Goal: Task Accomplishment & Management: Use online tool/utility

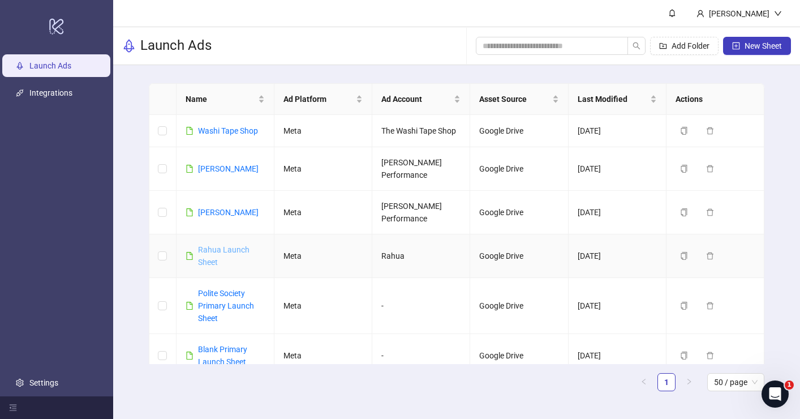
click at [216, 245] on link "Rahua Launch Sheet" at bounding box center [223, 255] width 51 height 21
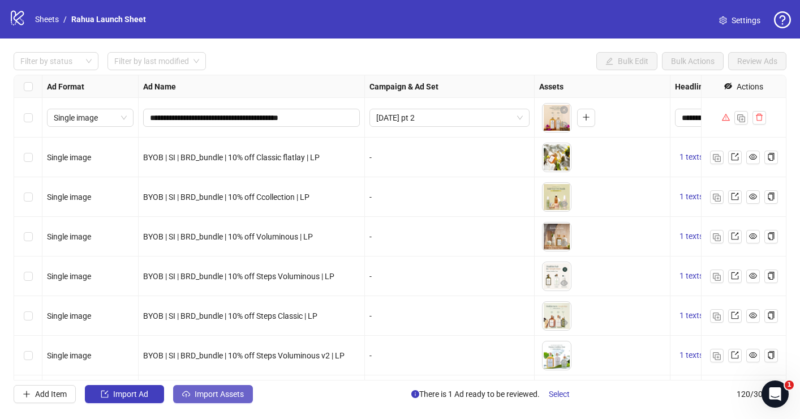
click at [248, 391] on button "Import Assets" at bounding box center [213, 394] width 80 height 18
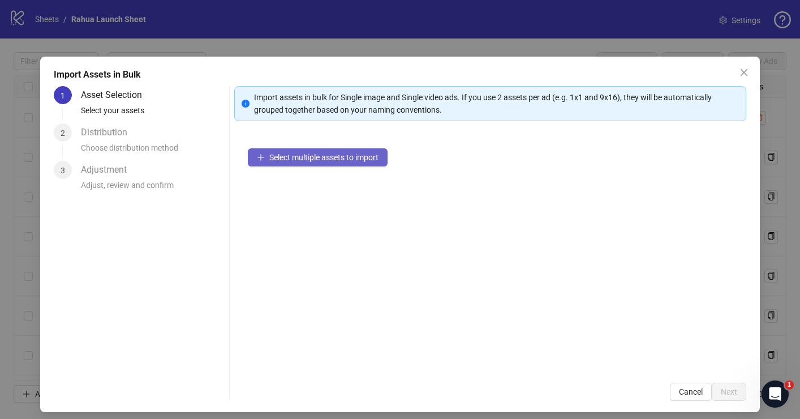
click at [312, 162] on button "Select multiple assets to import" at bounding box center [318, 157] width 140 height 18
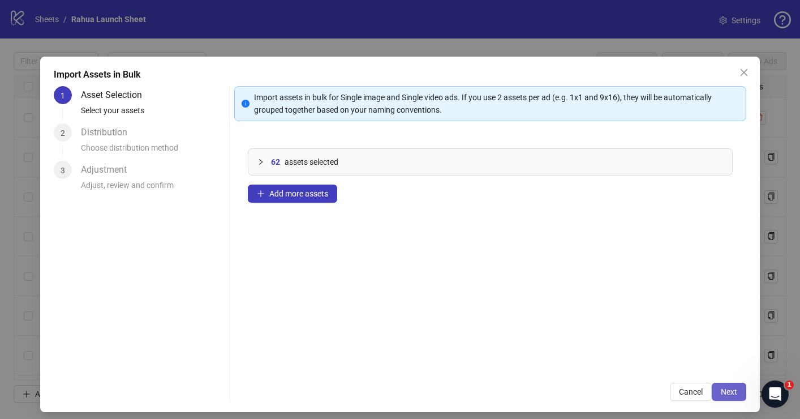
click at [735, 395] on span "Next" at bounding box center [729, 391] width 16 height 9
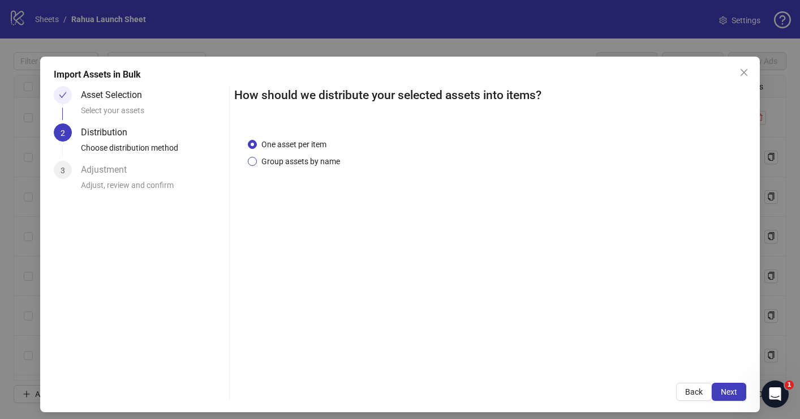
click at [324, 162] on span "Group assets by name" at bounding box center [301, 161] width 88 height 12
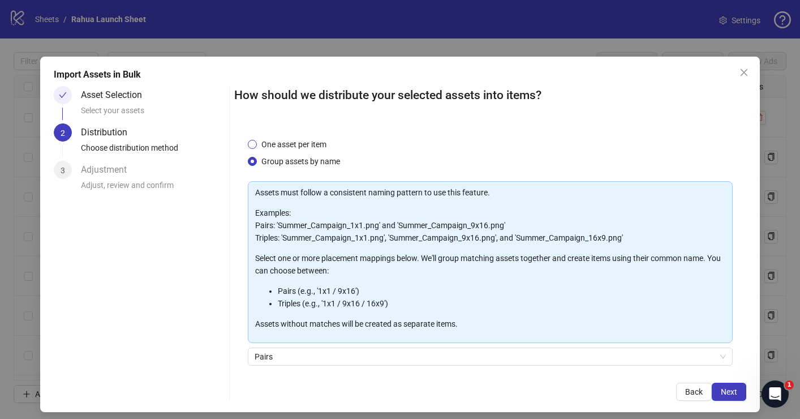
click at [319, 146] on span "One asset per item" at bounding box center [294, 144] width 74 height 12
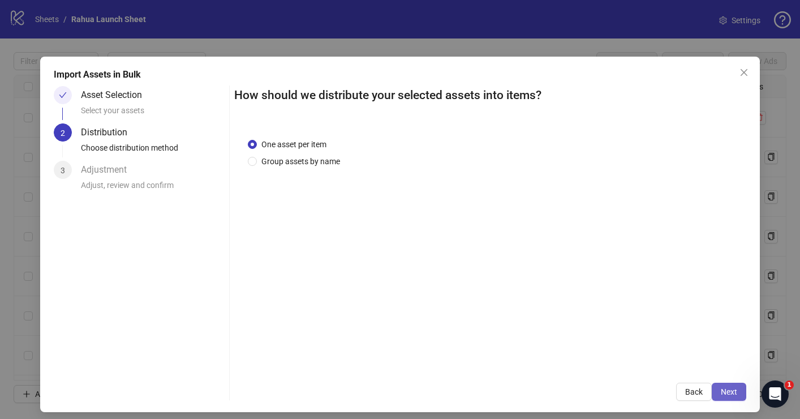
click at [738, 394] on button "Next" at bounding box center [729, 391] width 35 height 18
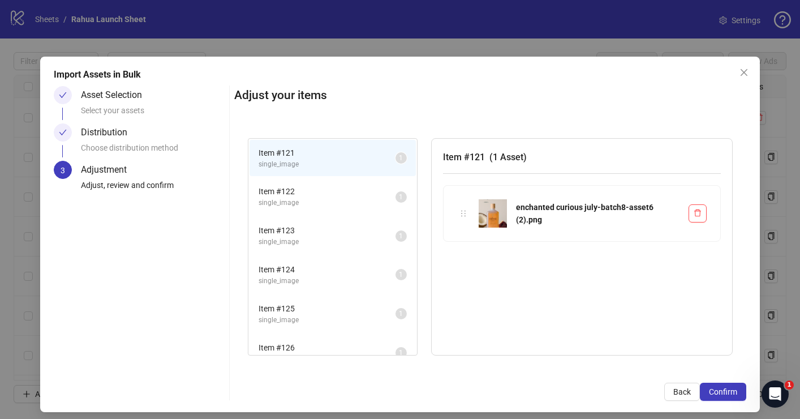
click at [738, 394] on button "Confirm" at bounding box center [723, 391] width 46 height 18
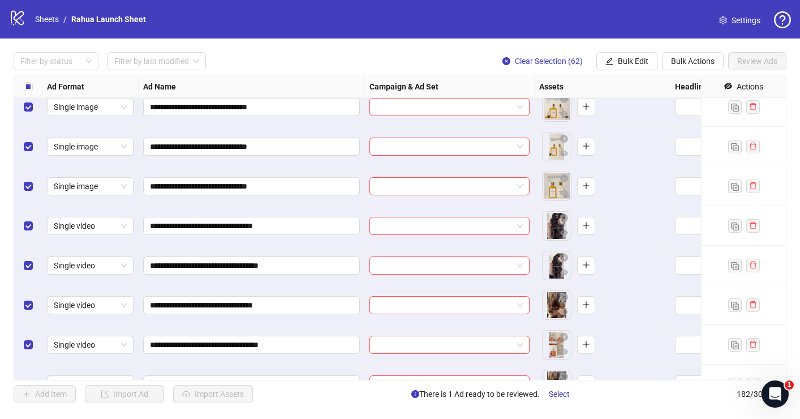
scroll to position [6925, 0]
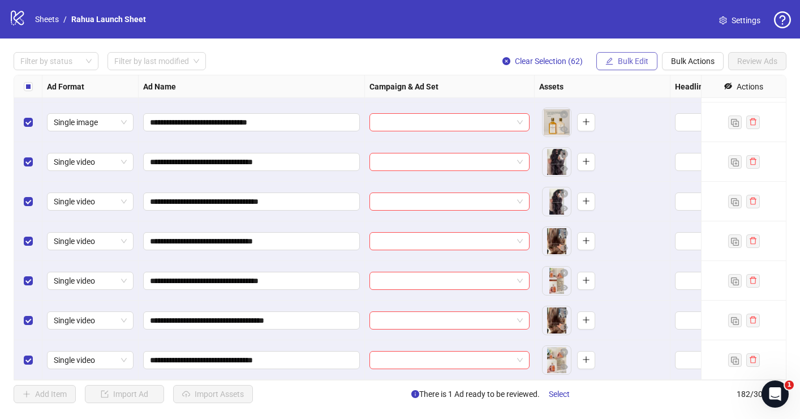
click at [628, 60] on span "Bulk Edit" at bounding box center [633, 61] width 31 height 9
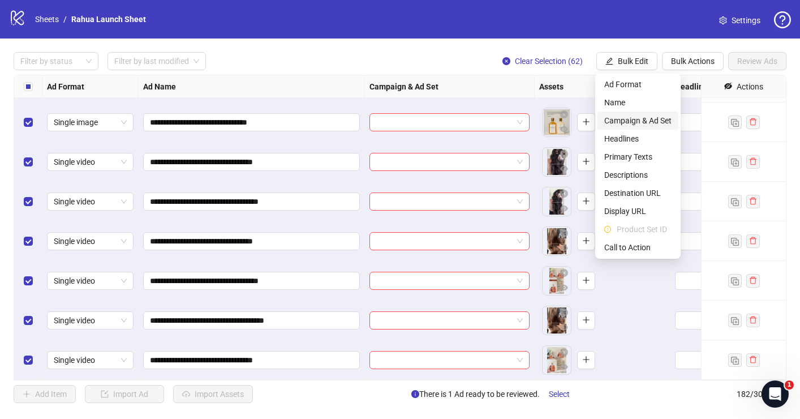
click at [627, 119] on span "Campaign & Ad Set" at bounding box center [637, 120] width 67 height 12
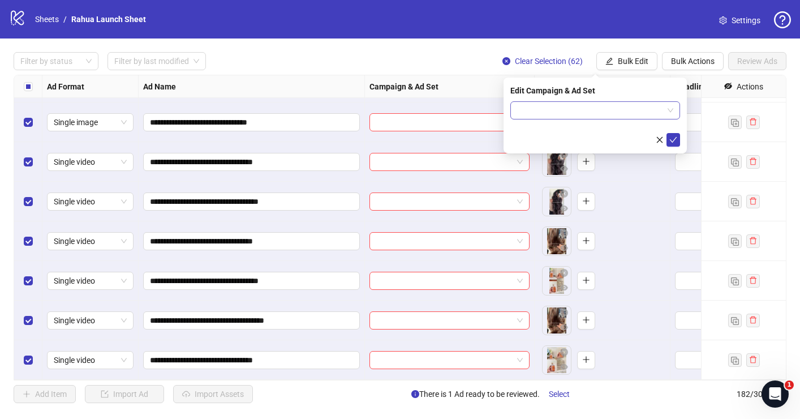
click at [552, 105] on input "search" at bounding box center [590, 110] width 146 height 17
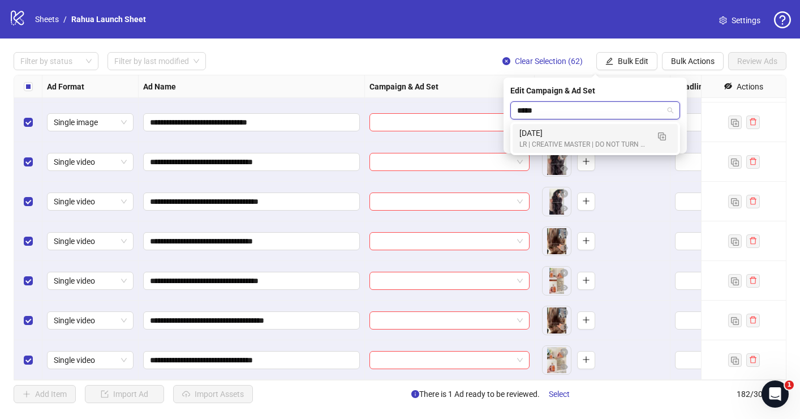
type input "******"
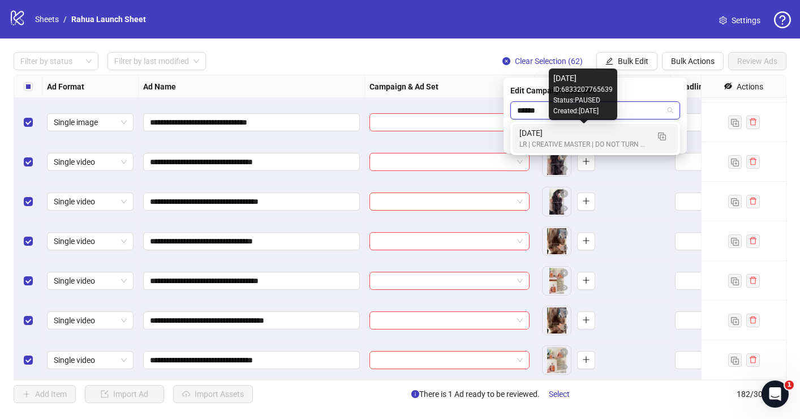
click at [555, 136] on div "[DATE]" at bounding box center [583, 133] width 129 height 12
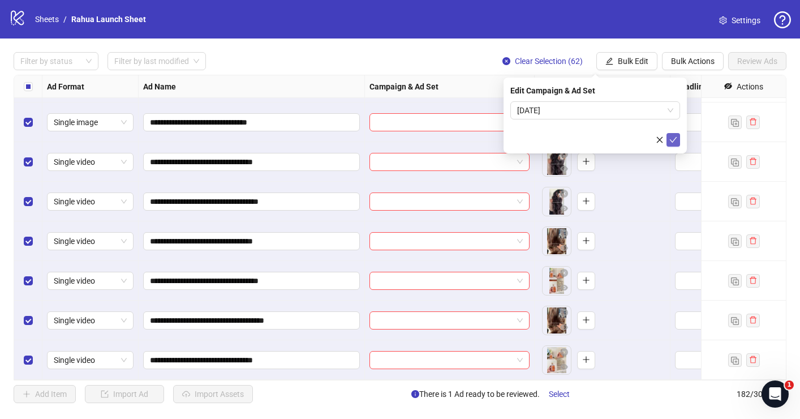
click at [675, 136] on icon "check" at bounding box center [673, 140] width 8 height 8
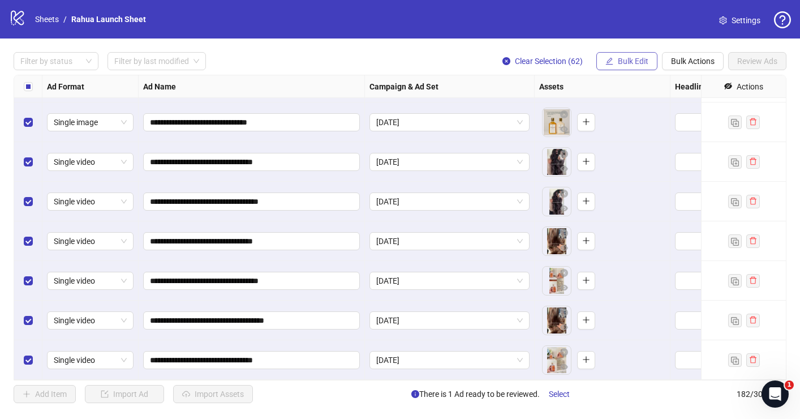
click at [624, 63] on span "Bulk Edit" at bounding box center [633, 61] width 31 height 9
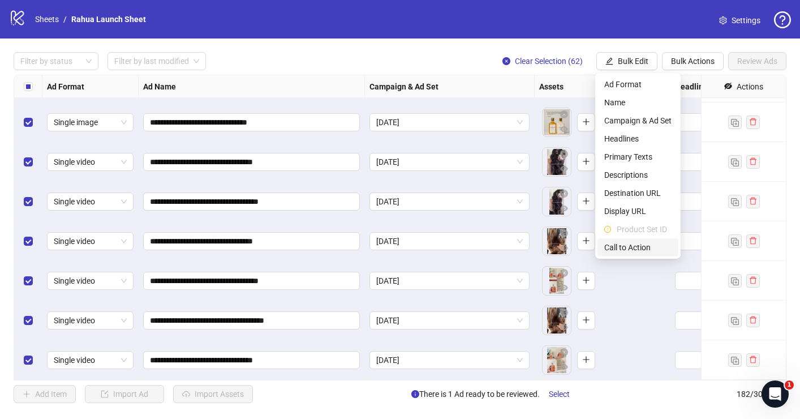
click at [628, 247] on span "Call to Action" at bounding box center [637, 247] width 67 height 12
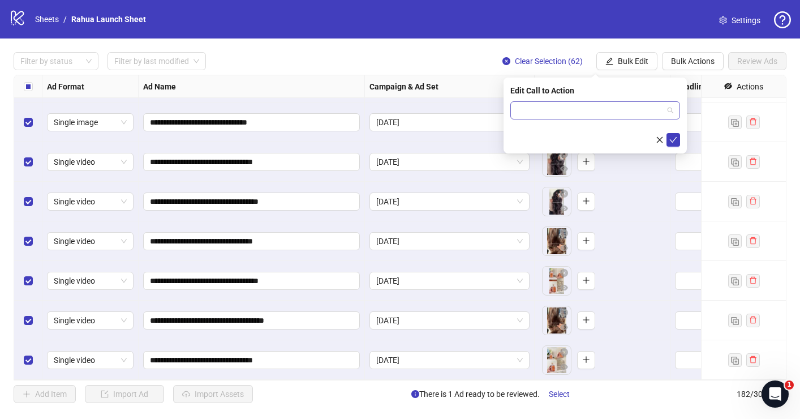
click at [596, 110] on input "search" at bounding box center [590, 110] width 146 height 17
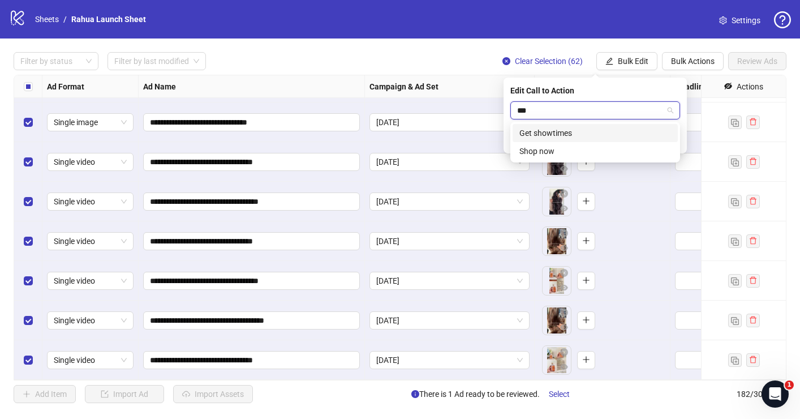
type input "****"
click at [577, 136] on div "Shop now" at bounding box center [595, 133] width 152 height 12
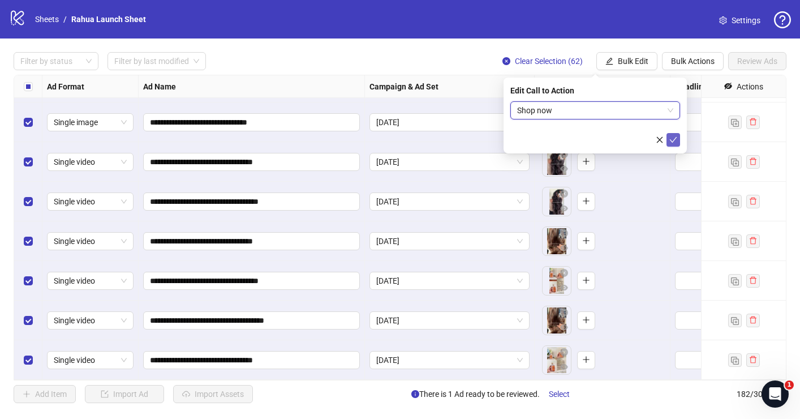
click at [677, 140] on icon "check" at bounding box center [673, 140] width 8 height 8
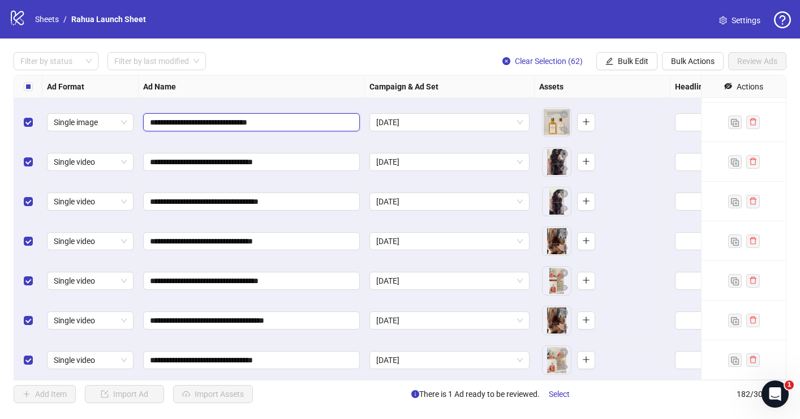
click at [176, 125] on input "**********" at bounding box center [250, 122] width 201 height 12
drag, startPoint x: 175, startPoint y: 122, endPoint x: 132, endPoint y: 122, distance: 42.4
click at [240, 124] on input "**********" at bounding box center [250, 122] width 201 height 12
type input "**********"
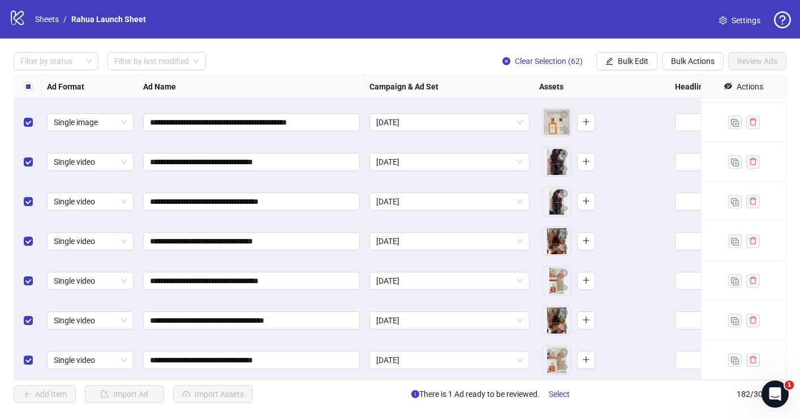
click at [362, 118] on div "**********" at bounding box center [252, 122] width 226 height 40
click at [339, 120] on input "**********" at bounding box center [250, 122] width 201 height 12
type input "**********"
click at [153, 164] on input "**********" at bounding box center [250, 162] width 201 height 12
click at [185, 166] on input "**********" at bounding box center [250, 162] width 201 height 12
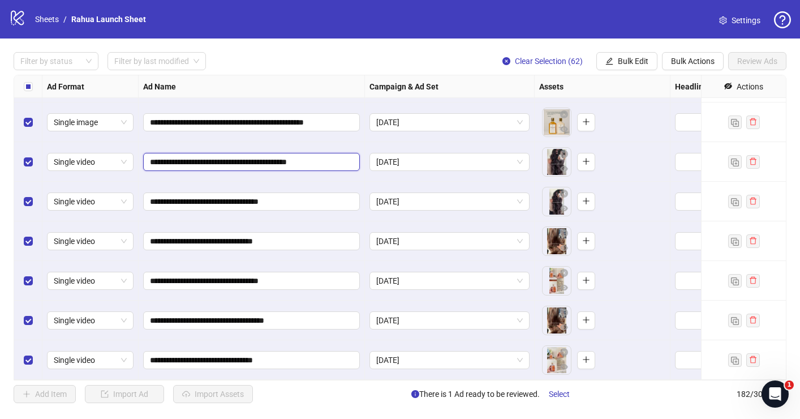
click at [336, 163] on input "**********" at bounding box center [250, 162] width 201 height 12
type input "**********"
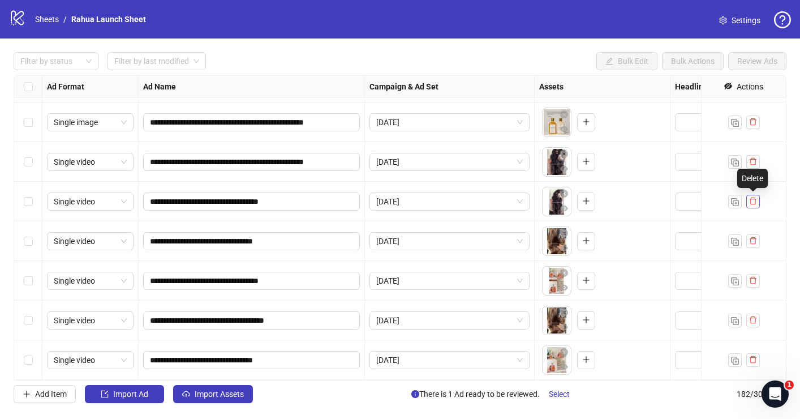
click at [754, 201] on icon "delete" at bounding box center [753, 201] width 8 height 8
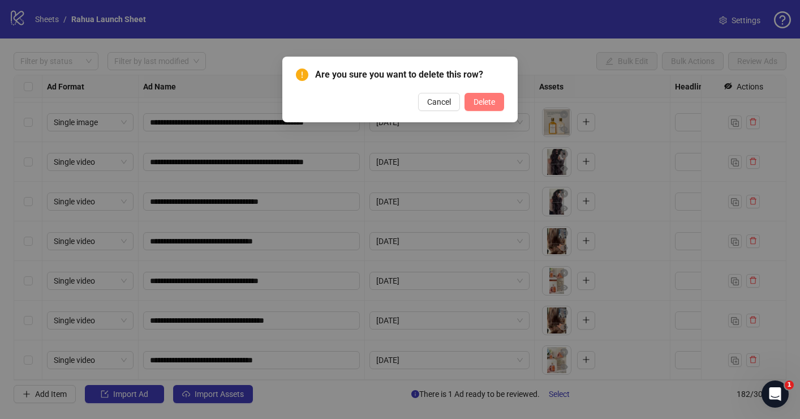
click at [486, 99] on span "Delete" at bounding box center [483, 101] width 21 height 9
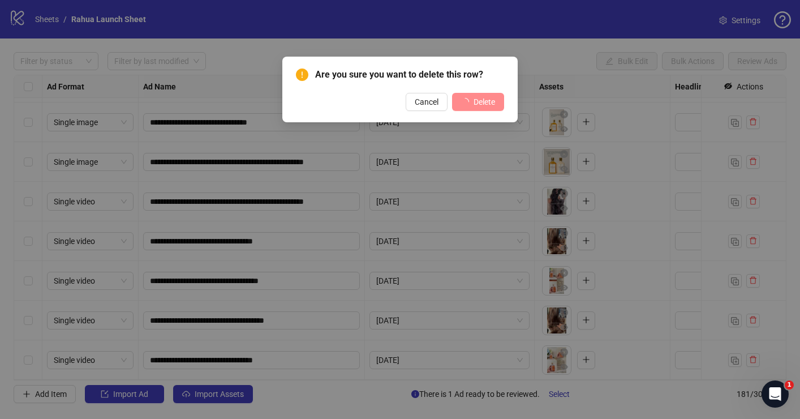
scroll to position [6886, 0]
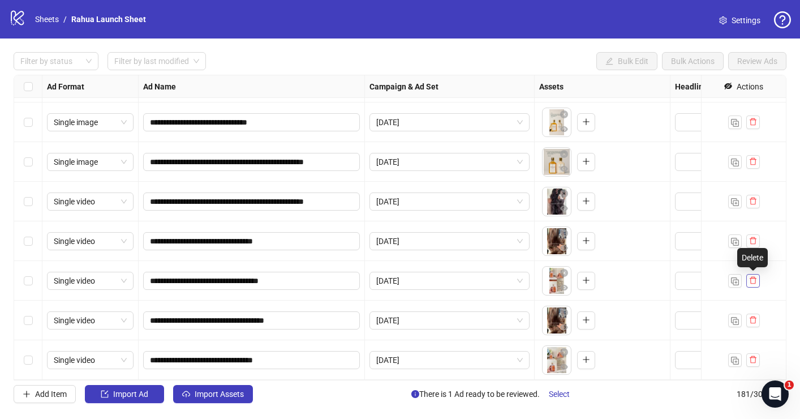
click at [756, 283] on icon "delete" at bounding box center [753, 280] width 8 height 8
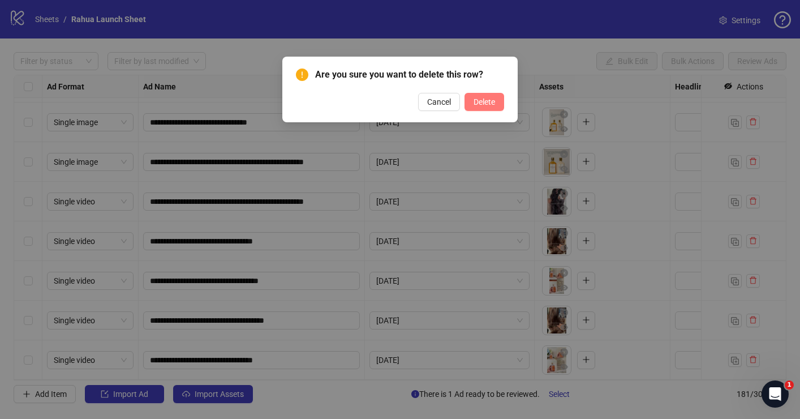
click at [492, 106] on button "Delete" at bounding box center [484, 102] width 40 height 18
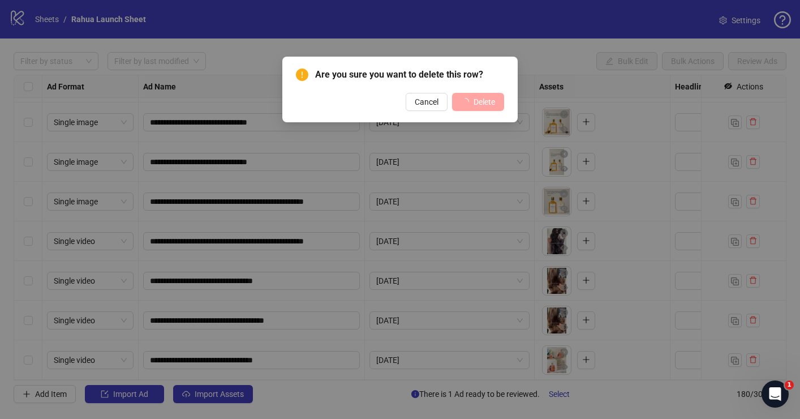
scroll to position [6846, 0]
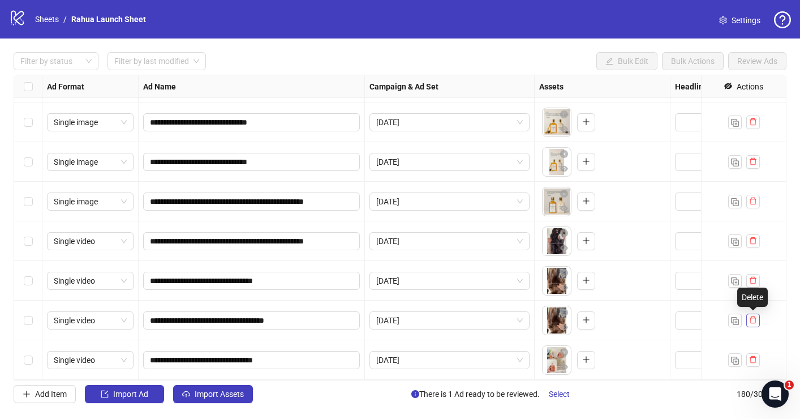
click at [757, 322] on button "button" at bounding box center [753, 320] width 14 height 14
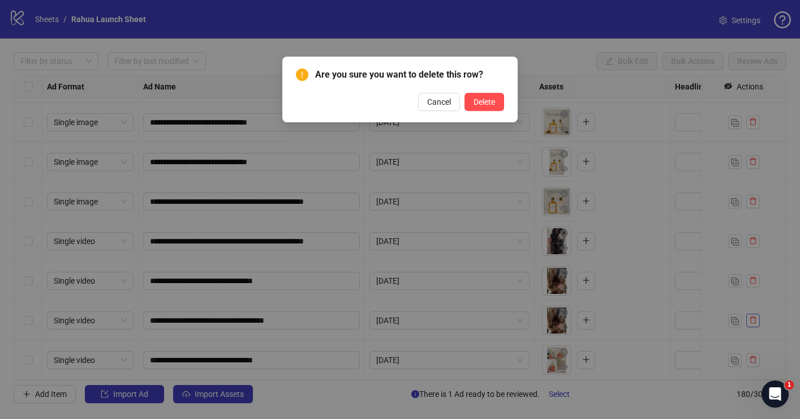
click at [464, 93] on button "Delete" at bounding box center [484, 102] width 40 height 18
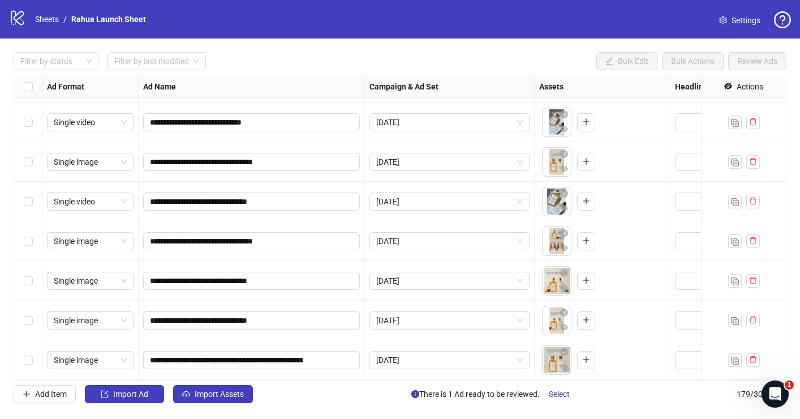
scroll to position [6731, 0]
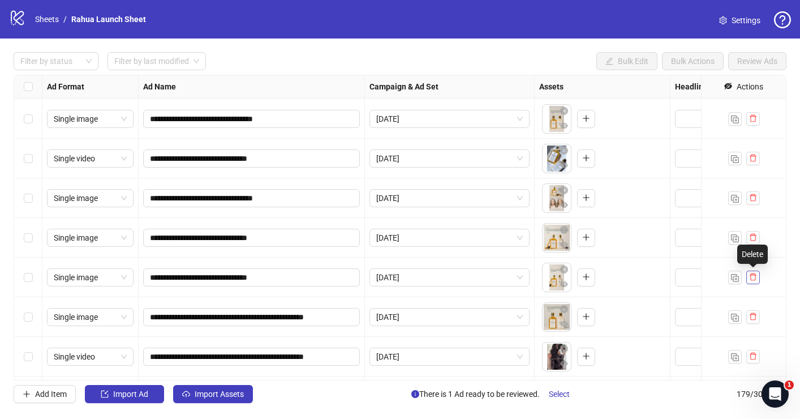
click at [753, 277] on icon "delete" at bounding box center [753, 277] width 8 height 8
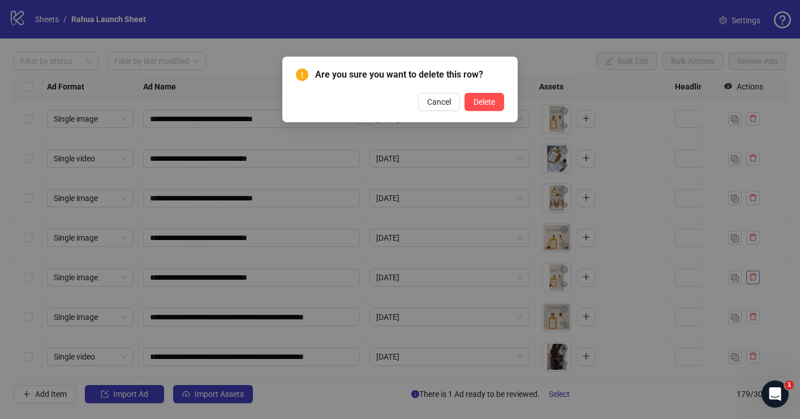
click at [464, 93] on button "Delete" at bounding box center [484, 102] width 40 height 18
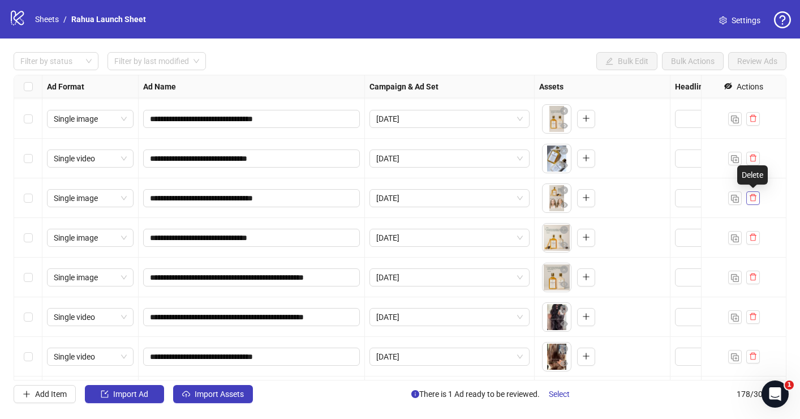
click at [754, 197] on icon "delete" at bounding box center [753, 197] width 8 height 8
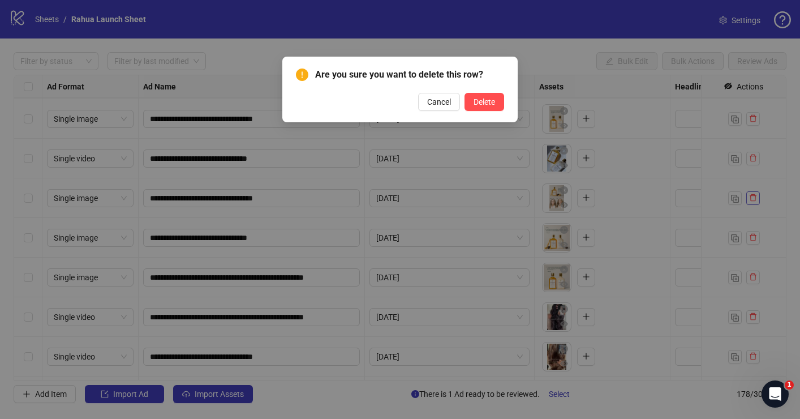
click at [464, 93] on button "Delete" at bounding box center [484, 102] width 40 height 18
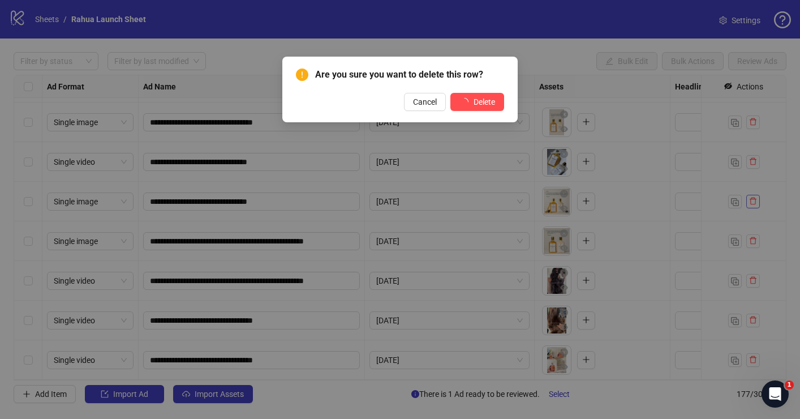
scroll to position [6727, 0]
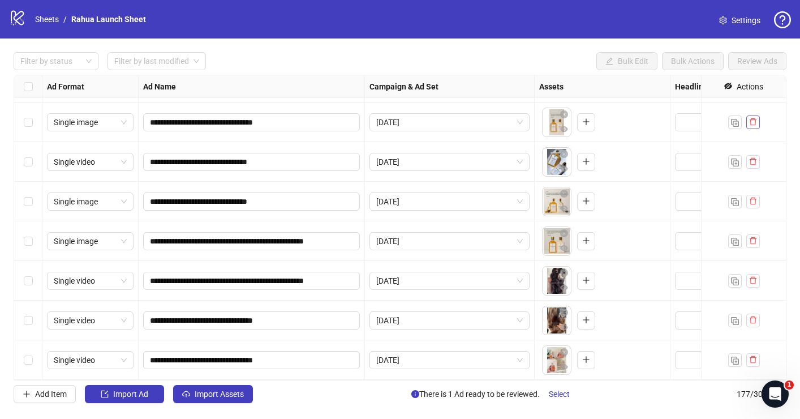
click at [753, 119] on icon "delete" at bounding box center [753, 121] width 7 height 7
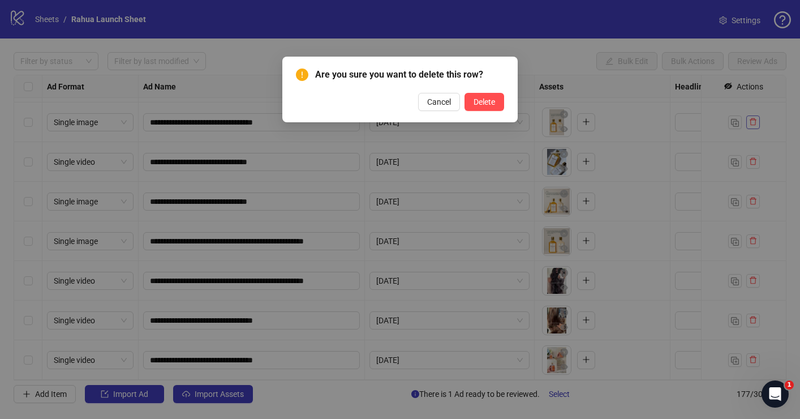
click at [464, 93] on button "Delete" at bounding box center [484, 102] width 40 height 18
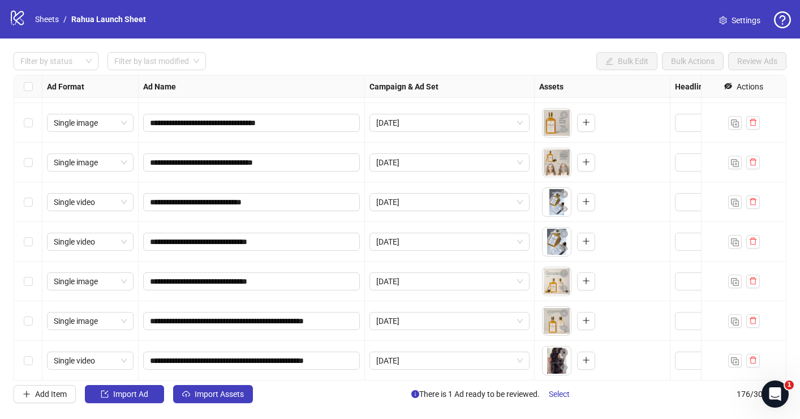
scroll to position [6542, 0]
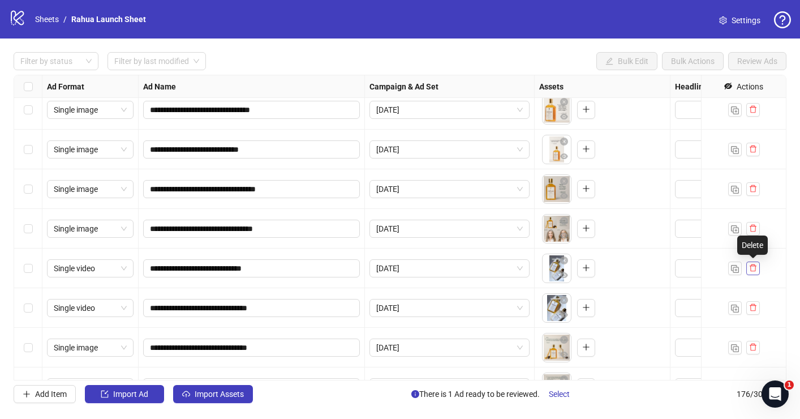
click at [753, 268] on icon "delete" at bounding box center [753, 268] width 8 height 8
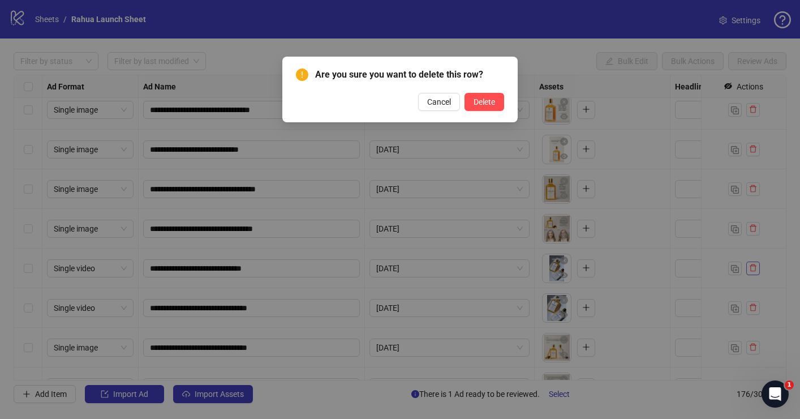
click at [464, 93] on button "Delete" at bounding box center [484, 102] width 40 height 18
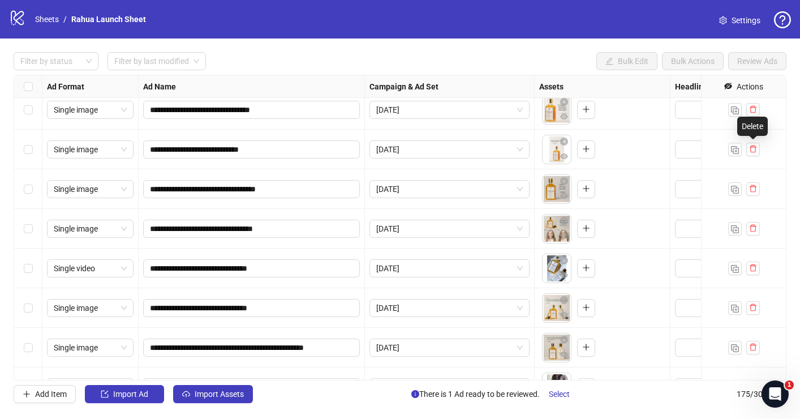
click at [751, 150] on icon "delete" at bounding box center [753, 149] width 8 height 8
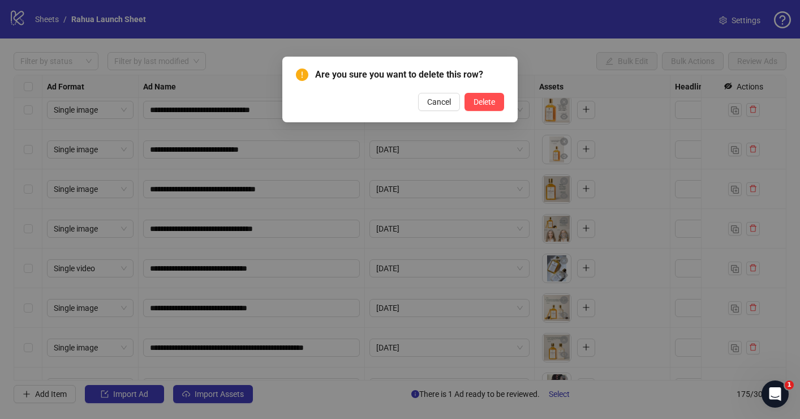
click at [464, 93] on button "Delete" at bounding box center [484, 102] width 40 height 18
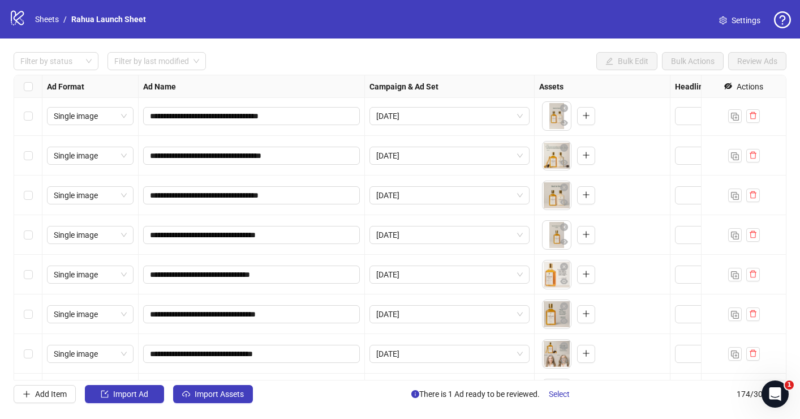
scroll to position [6376, 0]
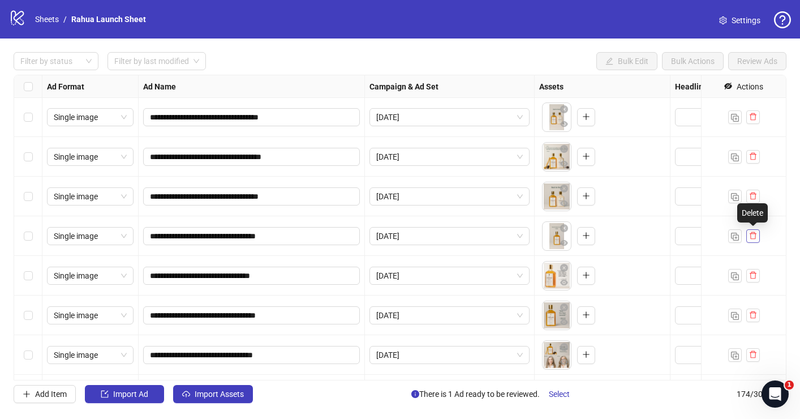
click at [751, 236] on icon "delete" at bounding box center [753, 235] width 8 height 8
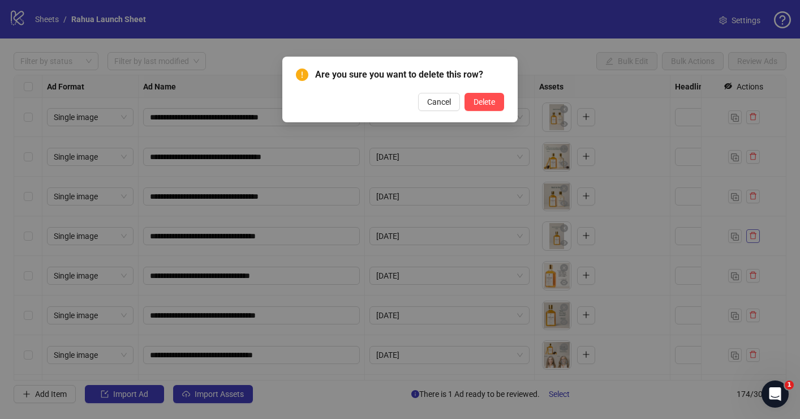
click at [464, 93] on button "Delete" at bounding box center [484, 102] width 40 height 18
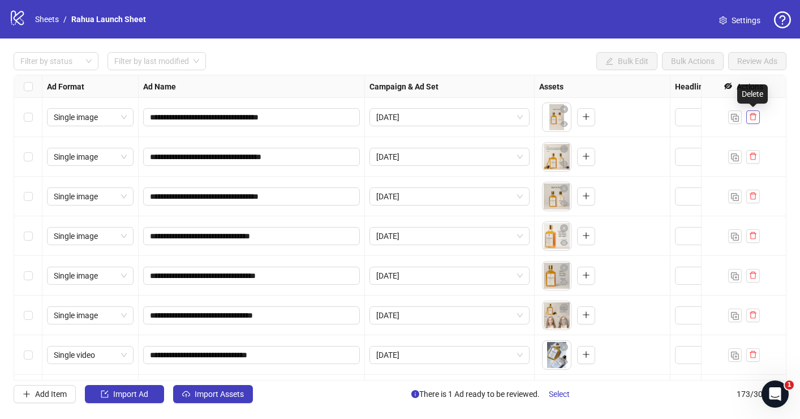
click at [751, 117] on icon "delete" at bounding box center [753, 117] width 8 height 8
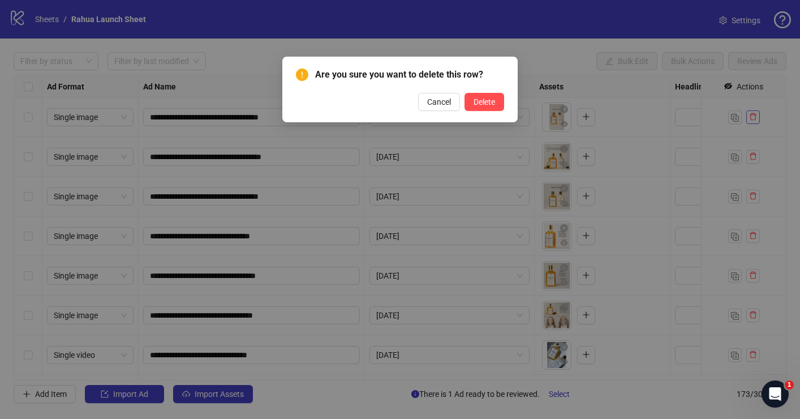
click at [464, 93] on button "Delete" at bounding box center [484, 102] width 40 height 18
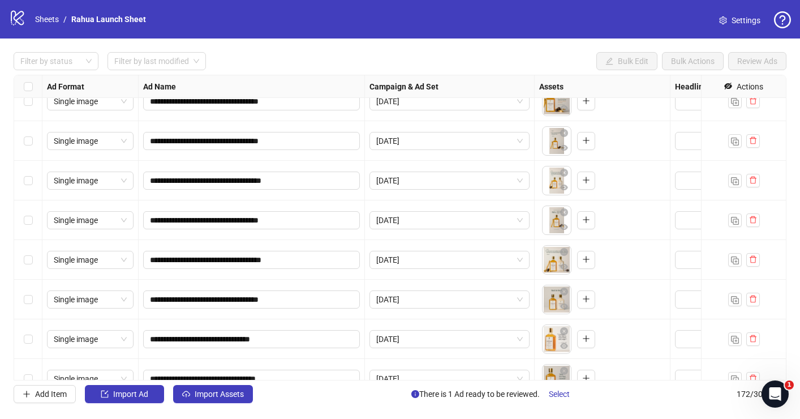
scroll to position [6232, 0]
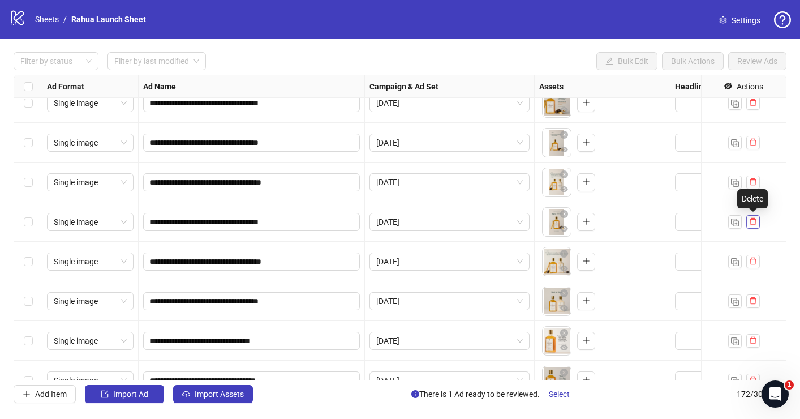
click at [755, 225] on icon "delete" at bounding box center [753, 221] width 7 height 7
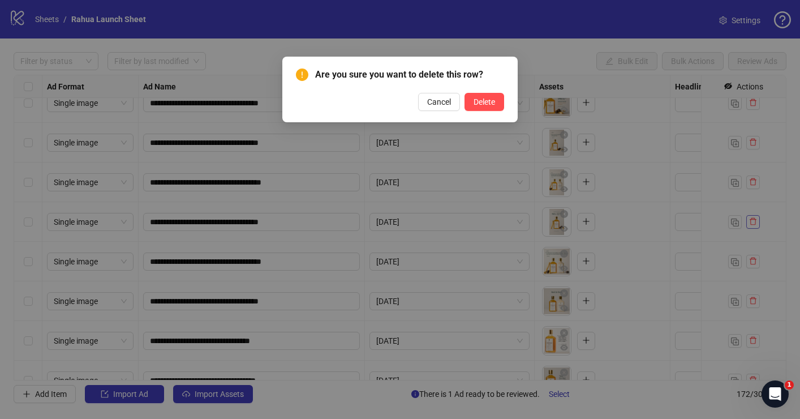
click at [464, 93] on button "Delete" at bounding box center [484, 102] width 40 height 18
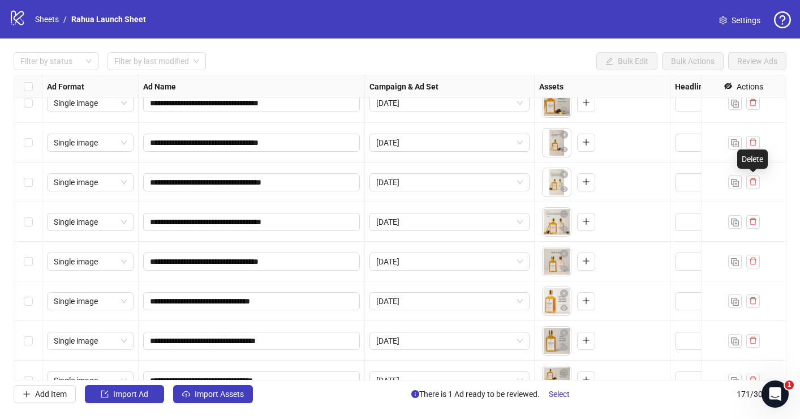
click at [753, 181] on icon "delete" at bounding box center [753, 182] width 8 height 8
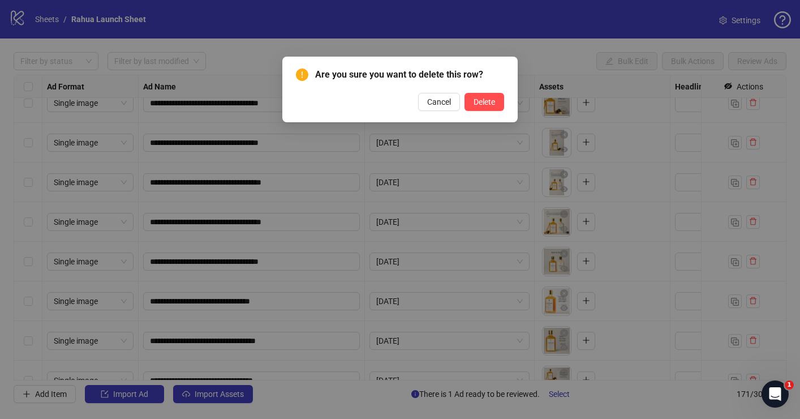
click at [464, 93] on button "Delete" at bounding box center [484, 102] width 40 height 18
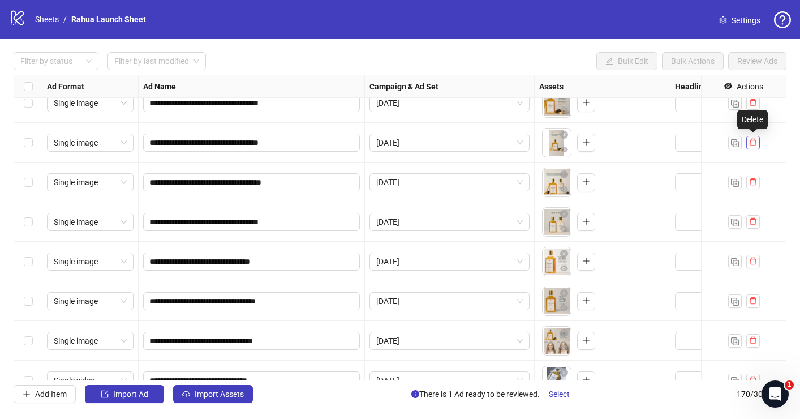
click at [752, 144] on icon "delete" at bounding box center [753, 142] width 8 height 8
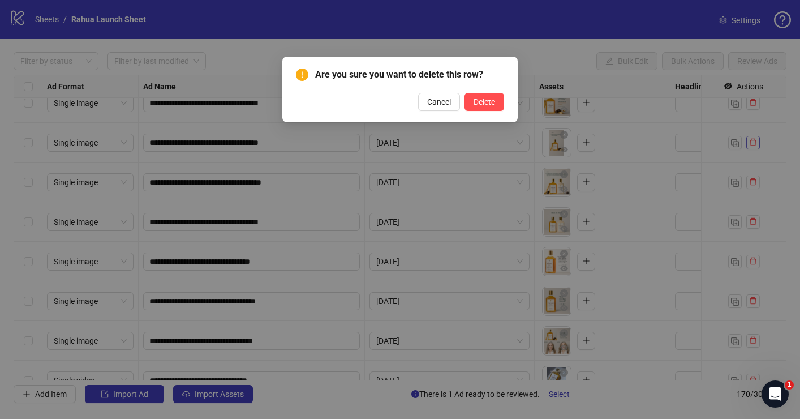
click at [464, 93] on button "Delete" at bounding box center [484, 102] width 40 height 18
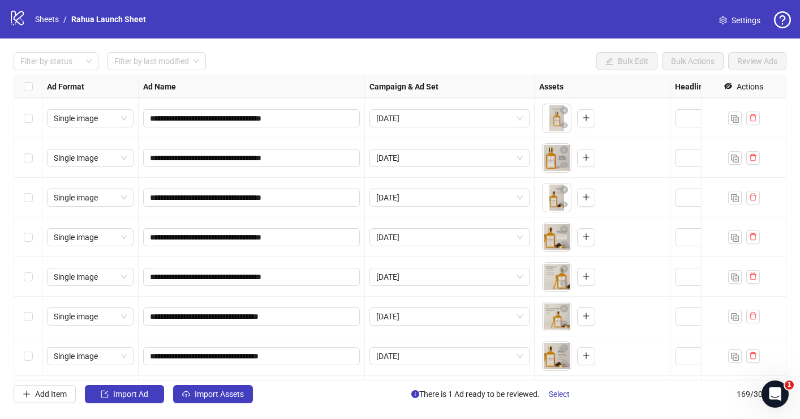
scroll to position [5968, 0]
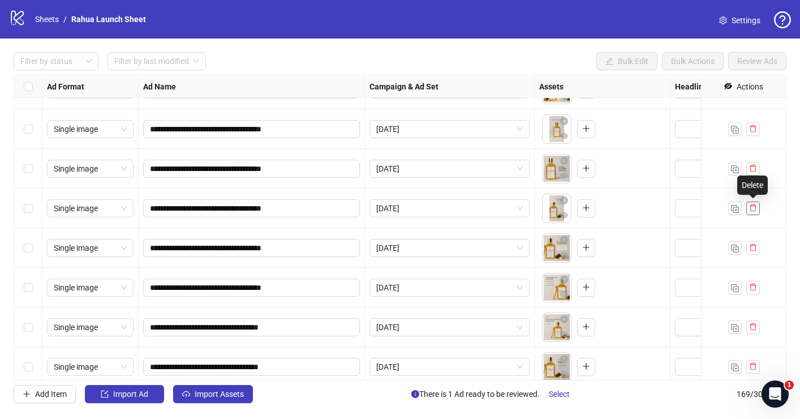
click at [756, 208] on icon "delete" at bounding box center [753, 208] width 8 height 8
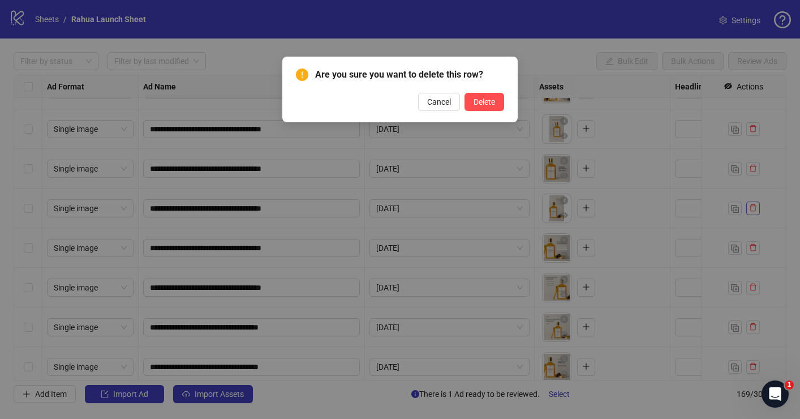
click at [464, 93] on button "Delete" at bounding box center [484, 102] width 40 height 18
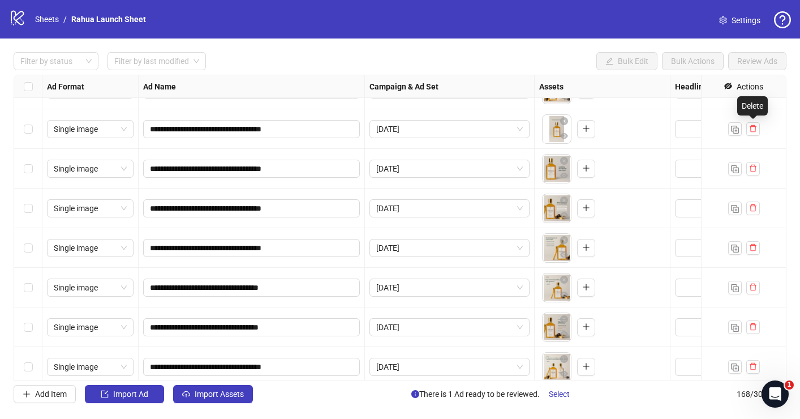
click at [750, 128] on icon "delete" at bounding box center [753, 128] width 7 height 7
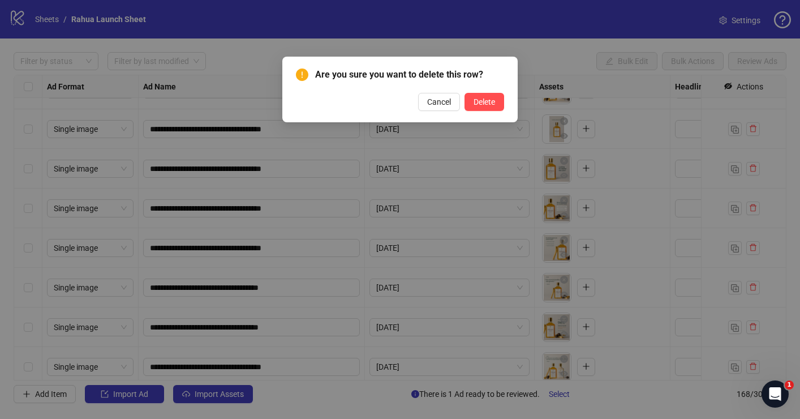
click at [464, 93] on button "Delete" at bounding box center [484, 102] width 40 height 18
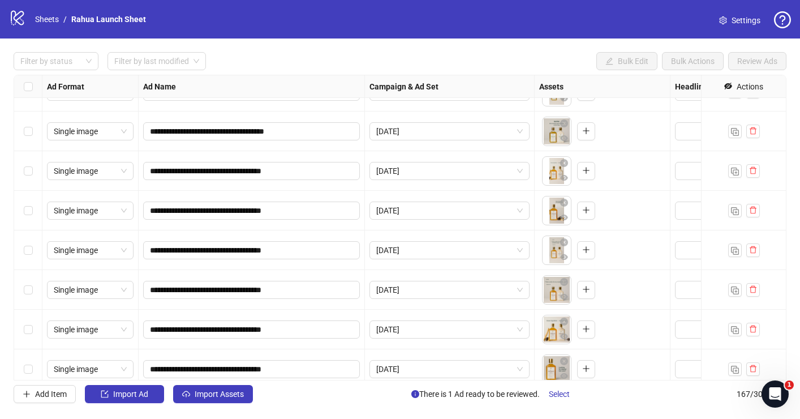
scroll to position [5700, 0]
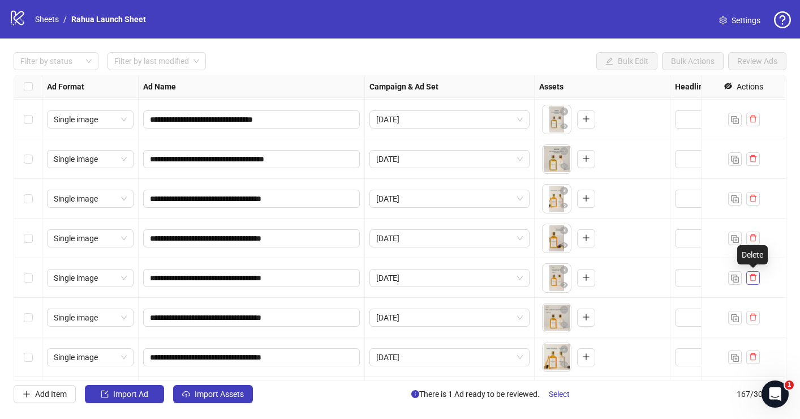
click at [756, 283] on button "button" at bounding box center [753, 278] width 14 height 14
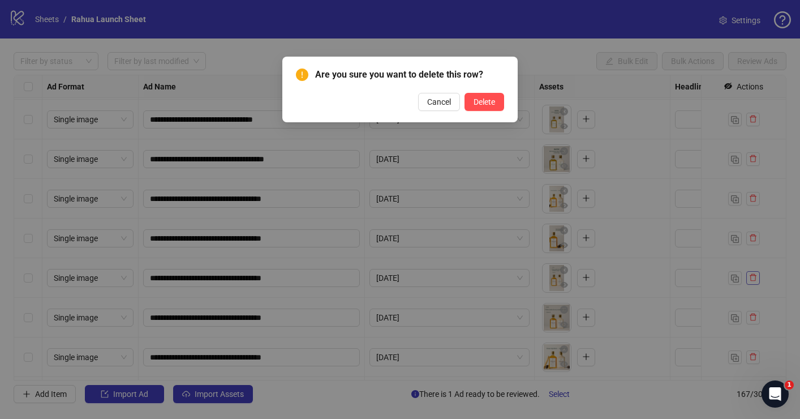
click at [464, 93] on button "Delete" at bounding box center [484, 102] width 40 height 18
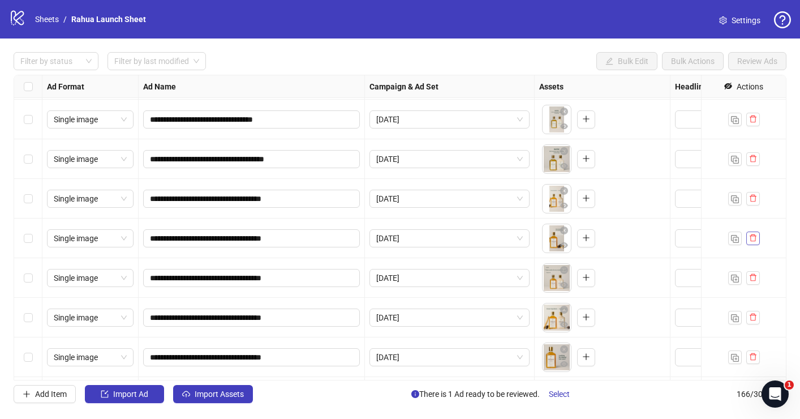
click at [750, 244] on button "button" at bounding box center [753, 238] width 14 height 14
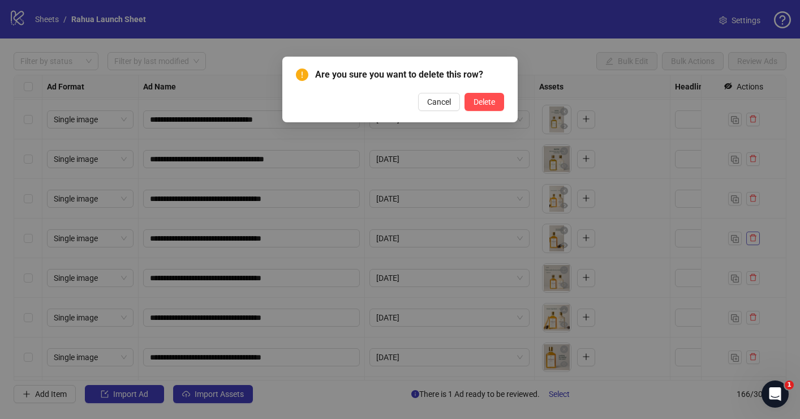
click at [464, 93] on button "Delete" at bounding box center [484, 102] width 40 height 18
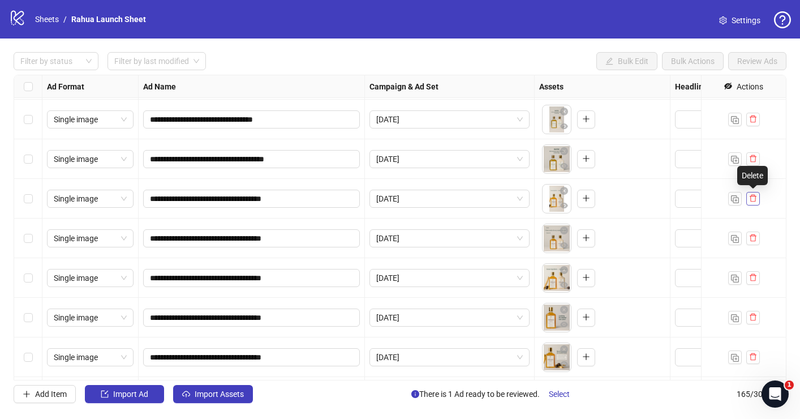
click at [753, 201] on icon "delete" at bounding box center [753, 198] width 8 height 8
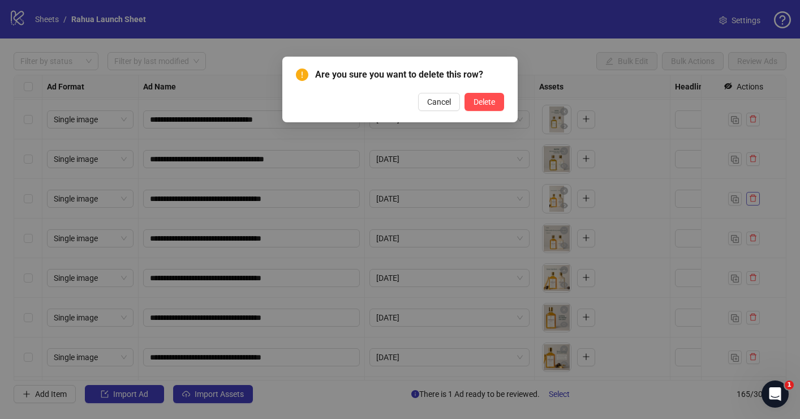
click at [464, 93] on button "Delete" at bounding box center [484, 102] width 40 height 18
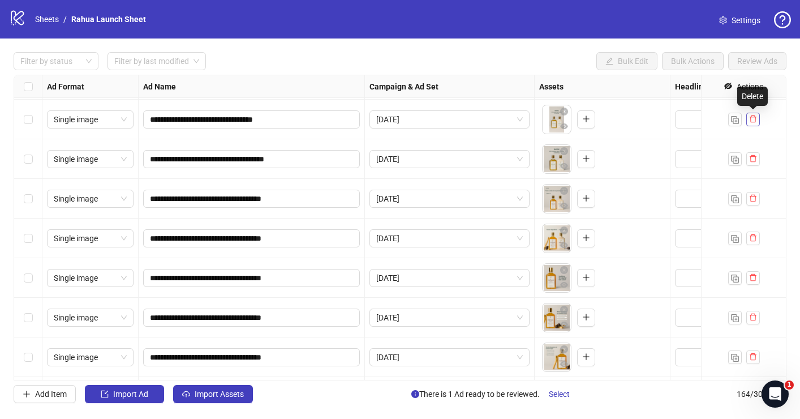
click at [750, 121] on icon "delete" at bounding box center [753, 118] width 7 height 7
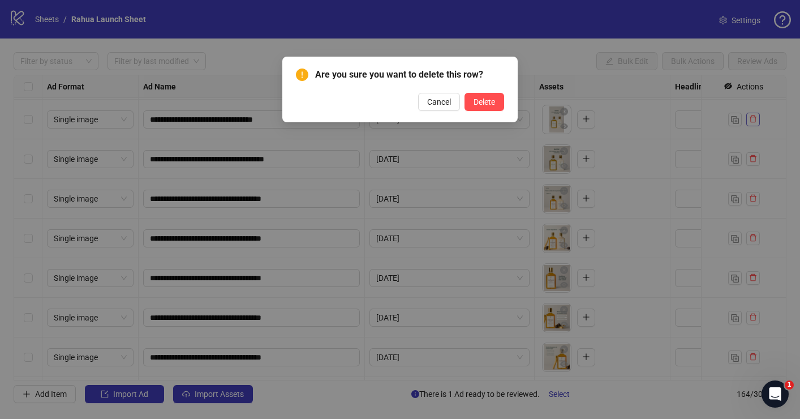
click at [464, 93] on button "Delete" at bounding box center [484, 102] width 40 height 18
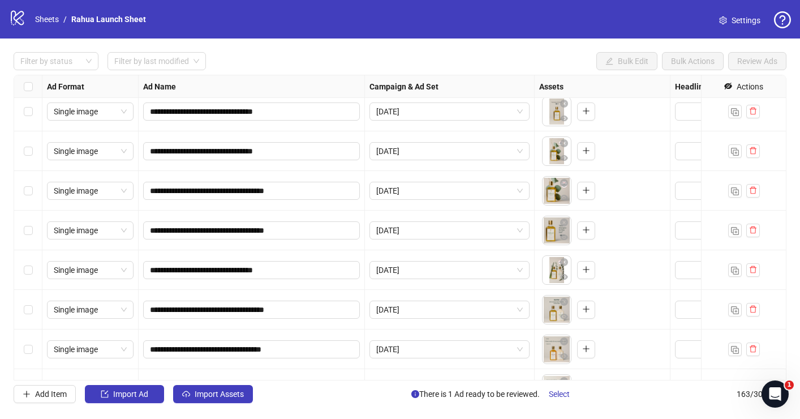
scroll to position [5447, 0]
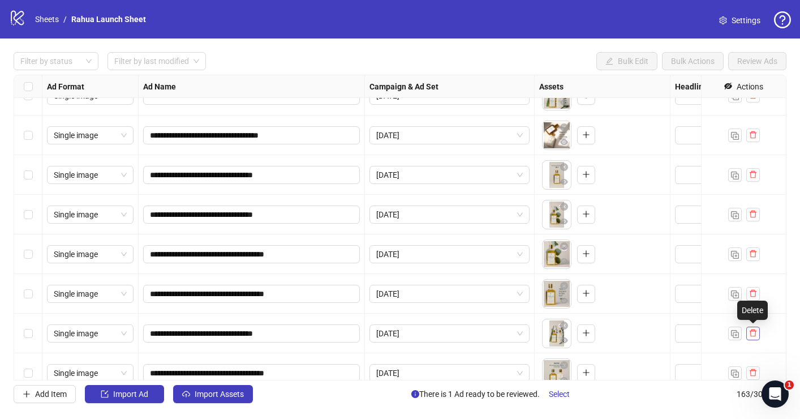
click at [753, 332] on icon "delete" at bounding box center [753, 333] width 8 height 8
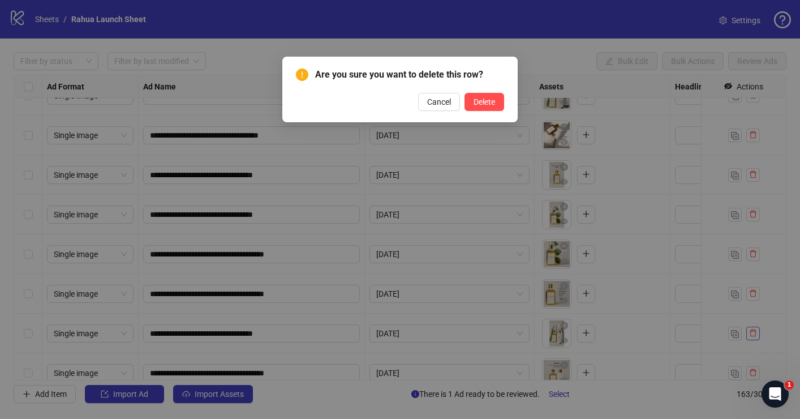
click at [464, 93] on button "Delete" at bounding box center [484, 102] width 40 height 18
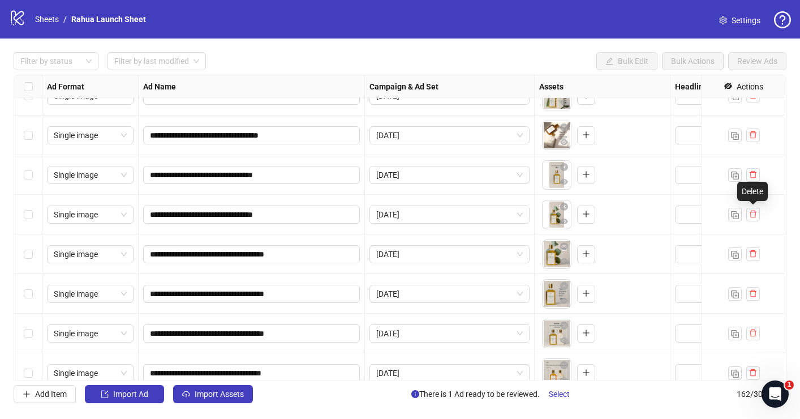
click at [752, 217] on icon "delete" at bounding box center [753, 214] width 8 height 8
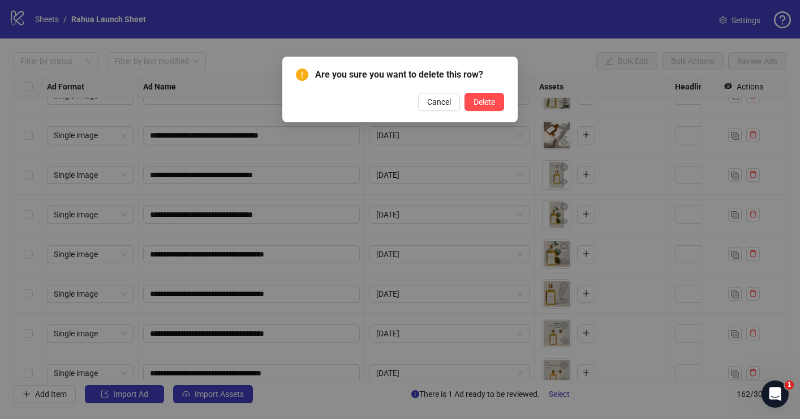
click at [464, 93] on button "Delete" at bounding box center [484, 102] width 40 height 18
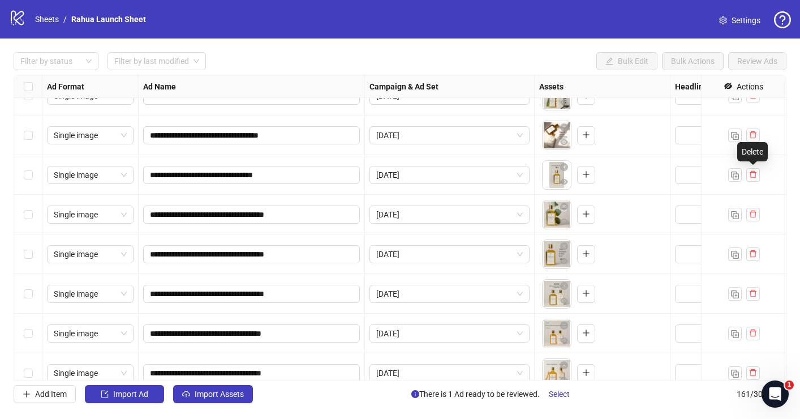
click at [752, 172] on icon "delete" at bounding box center [753, 174] width 7 height 7
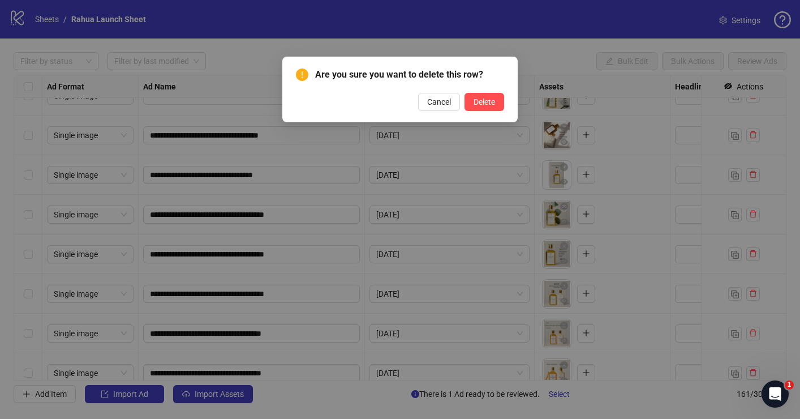
click at [464, 93] on button "Delete" at bounding box center [484, 102] width 40 height 18
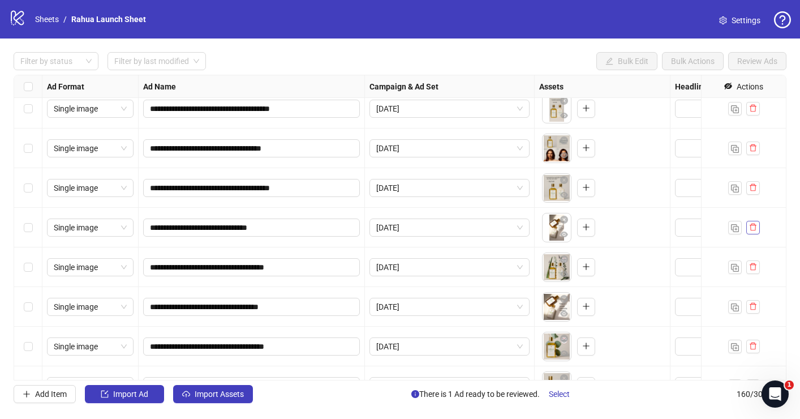
scroll to position [5273, 0]
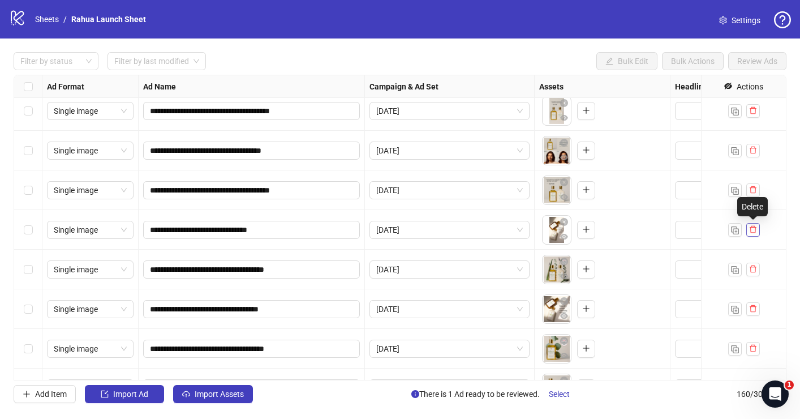
click at [752, 230] on icon "delete" at bounding box center [753, 229] width 8 height 8
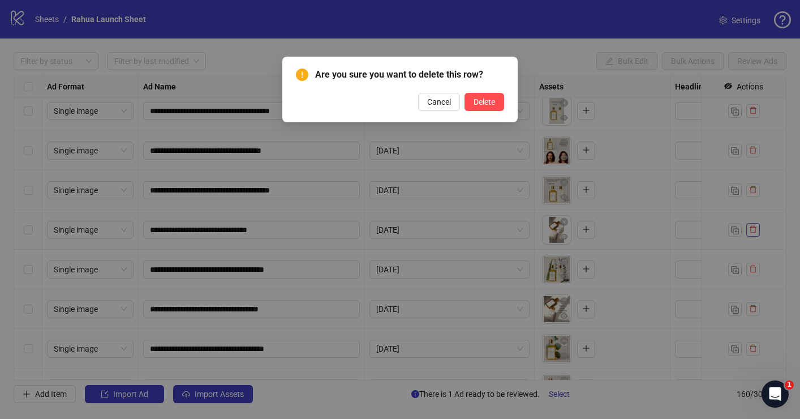
click at [464, 93] on button "Delete" at bounding box center [484, 102] width 40 height 18
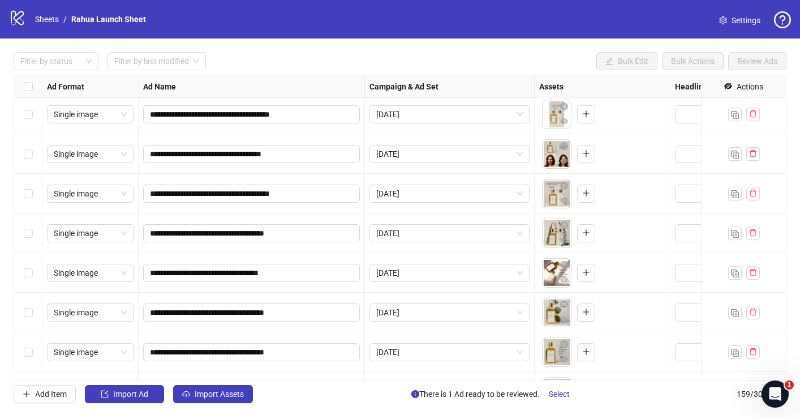
scroll to position [5139, 0]
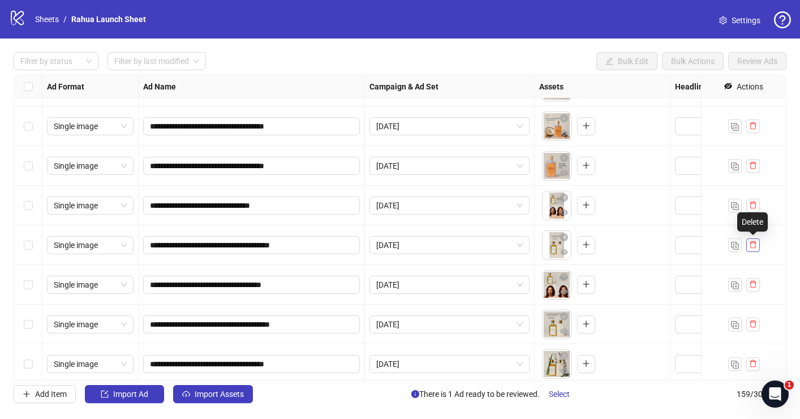
click at [750, 245] on icon "delete" at bounding box center [753, 244] width 8 height 8
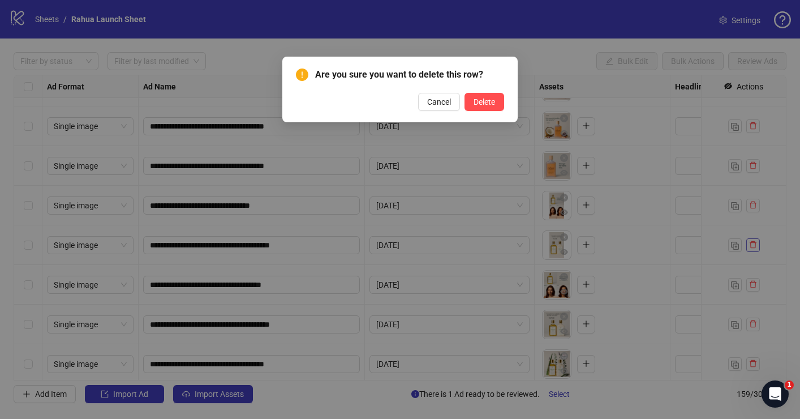
click at [464, 93] on button "Delete" at bounding box center [484, 102] width 40 height 18
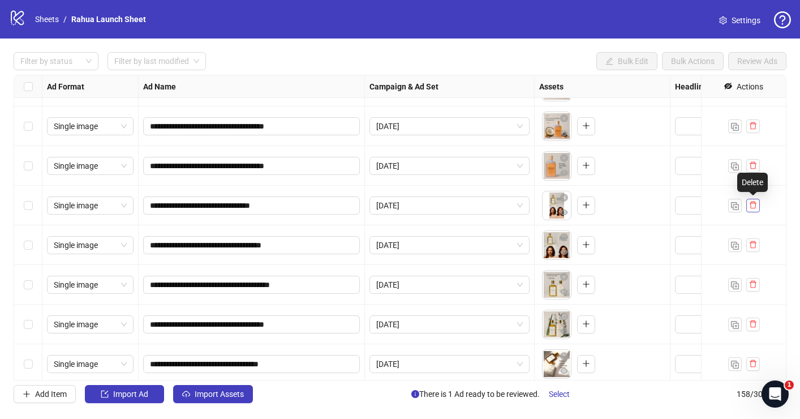
click at [756, 206] on icon "delete" at bounding box center [753, 205] width 8 height 8
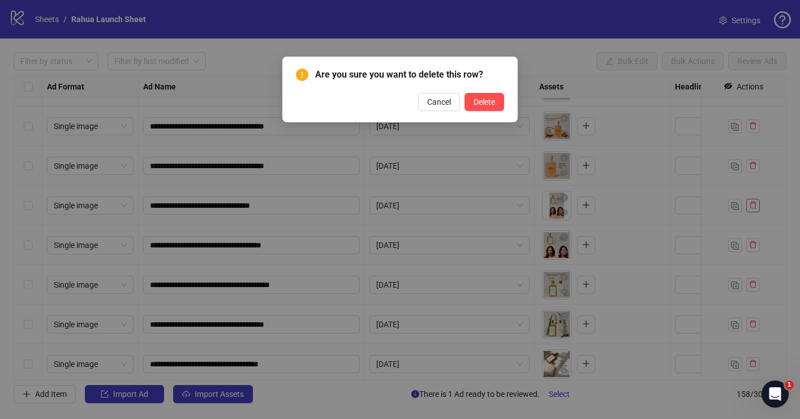
click at [464, 93] on button "Delete" at bounding box center [484, 102] width 40 height 18
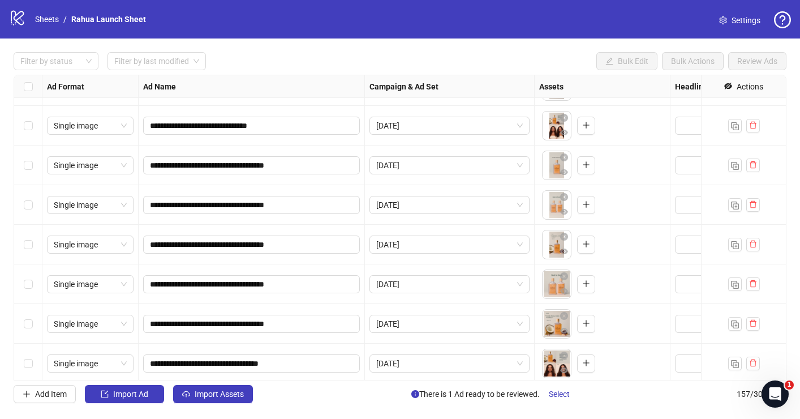
scroll to position [4807, 0]
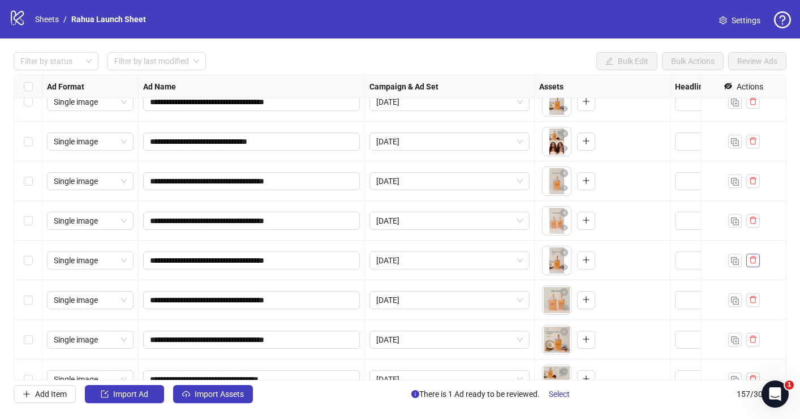
click at [756, 261] on icon "delete" at bounding box center [753, 260] width 8 height 8
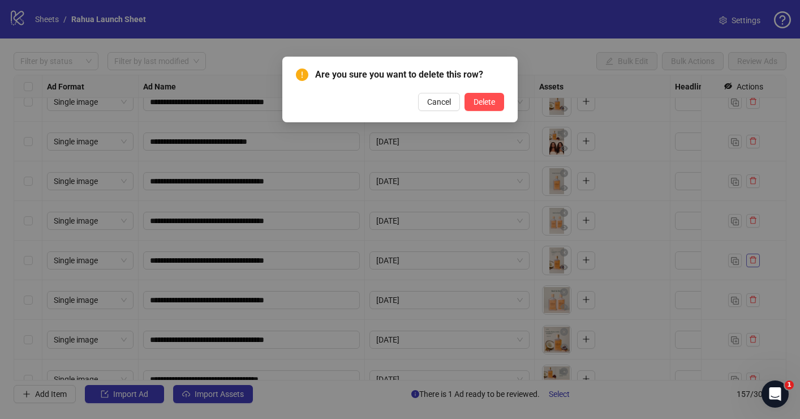
click at [464, 93] on button "Delete" at bounding box center [484, 102] width 40 height 18
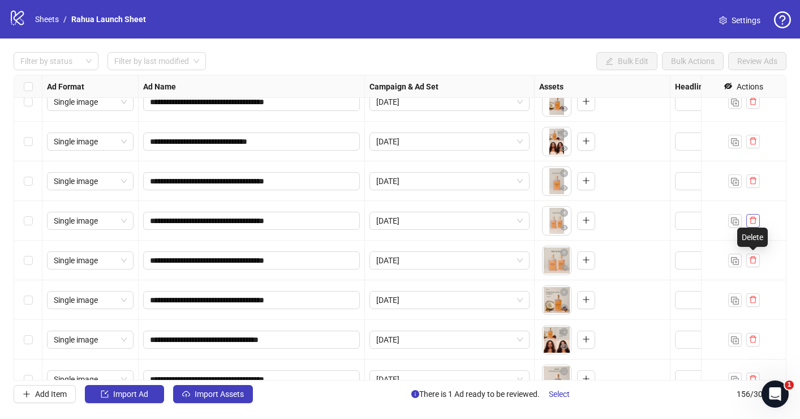
click at [752, 218] on icon "delete" at bounding box center [753, 220] width 7 height 7
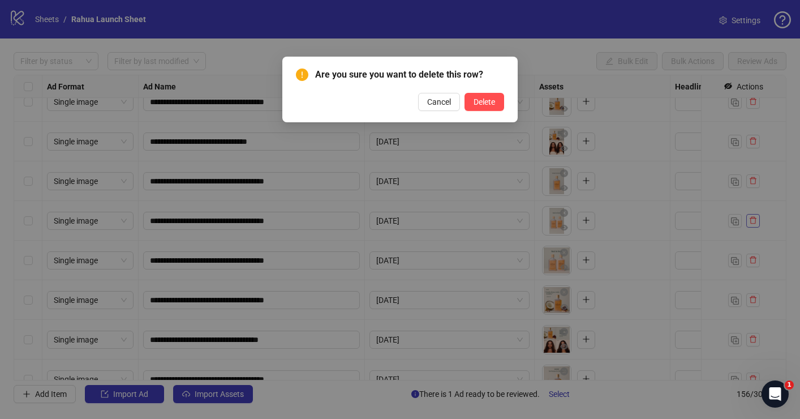
click at [464, 93] on button "Delete" at bounding box center [484, 102] width 40 height 18
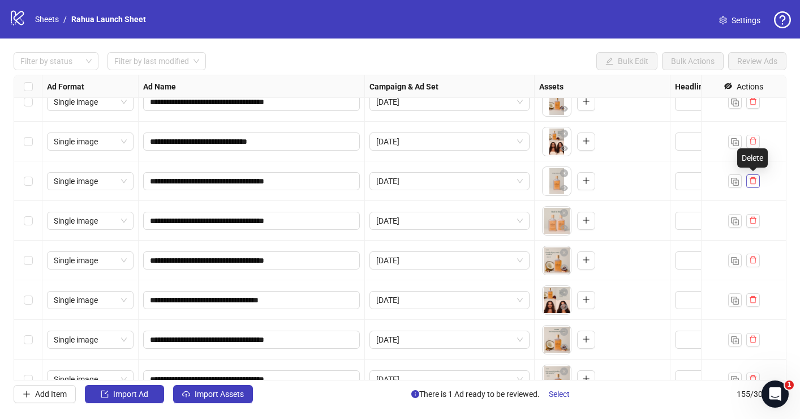
click at [757, 183] on button "button" at bounding box center [753, 181] width 14 height 14
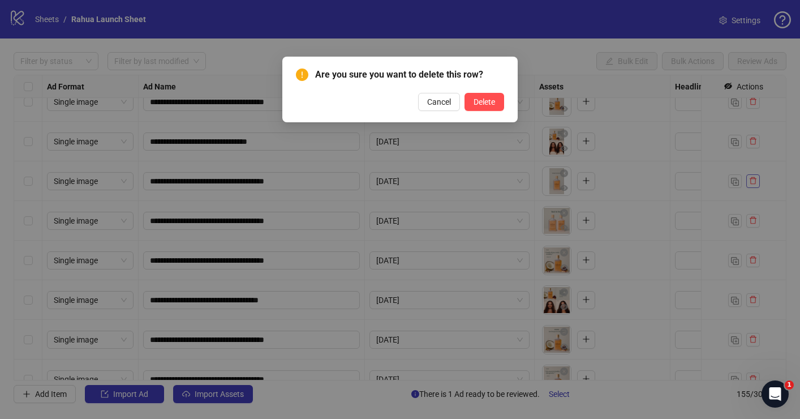
click at [464, 93] on button "Delete" at bounding box center [484, 102] width 40 height 18
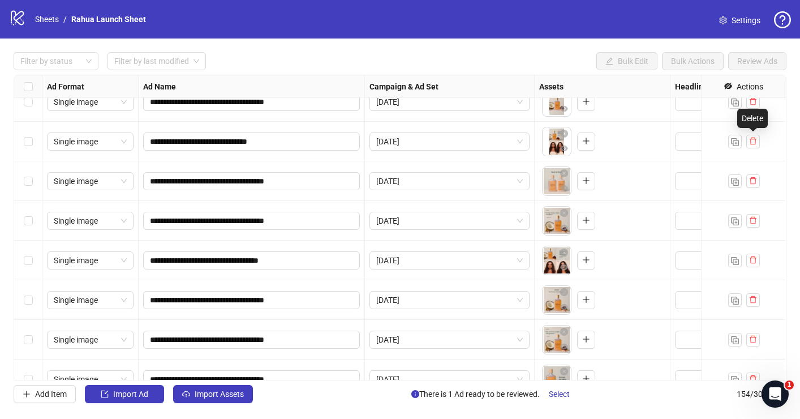
click at [755, 140] on icon "delete" at bounding box center [753, 140] width 7 height 7
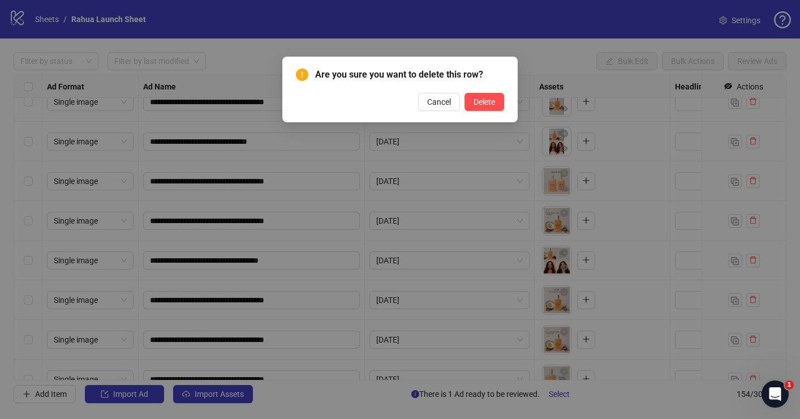
click at [464, 93] on button "Delete" at bounding box center [484, 102] width 40 height 18
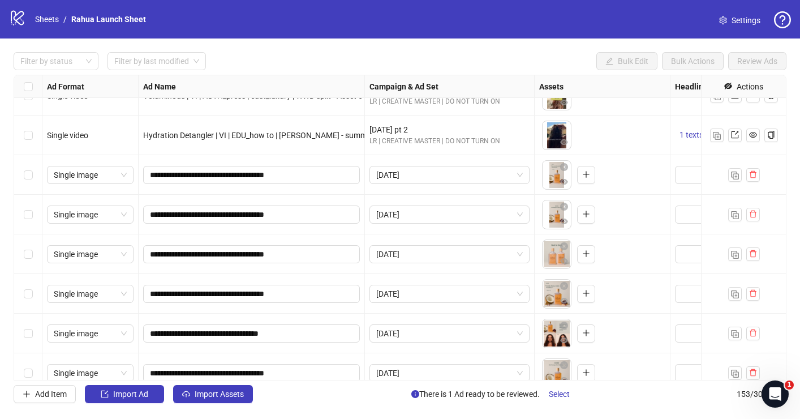
scroll to position [4662, 0]
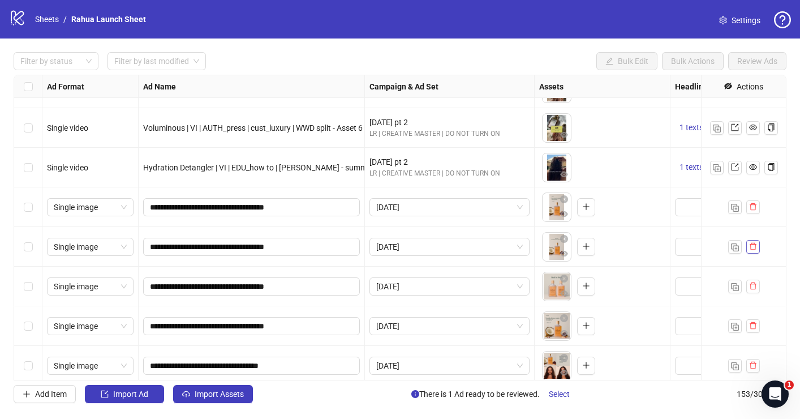
click at [754, 249] on icon "delete" at bounding box center [753, 246] width 8 height 8
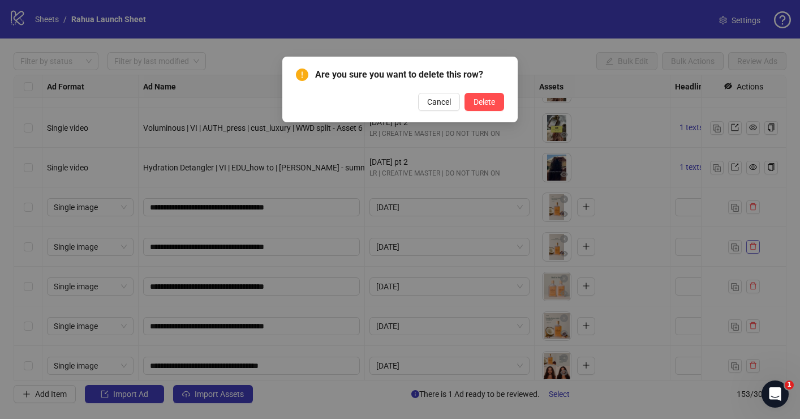
click at [464, 93] on button "Delete" at bounding box center [484, 102] width 40 height 18
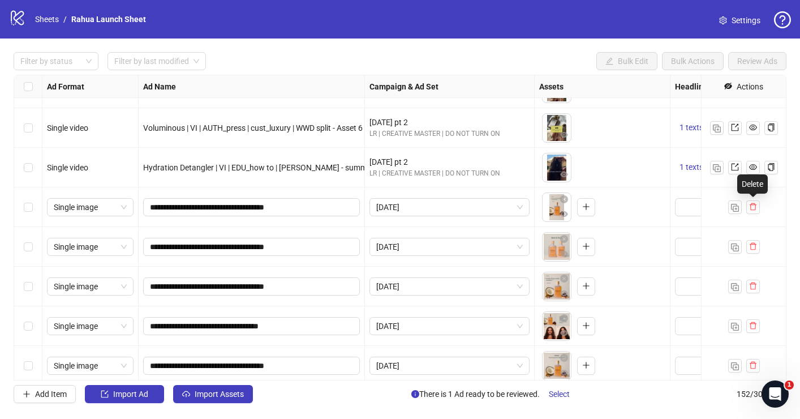
click at [753, 208] on icon "delete" at bounding box center [753, 207] width 8 height 8
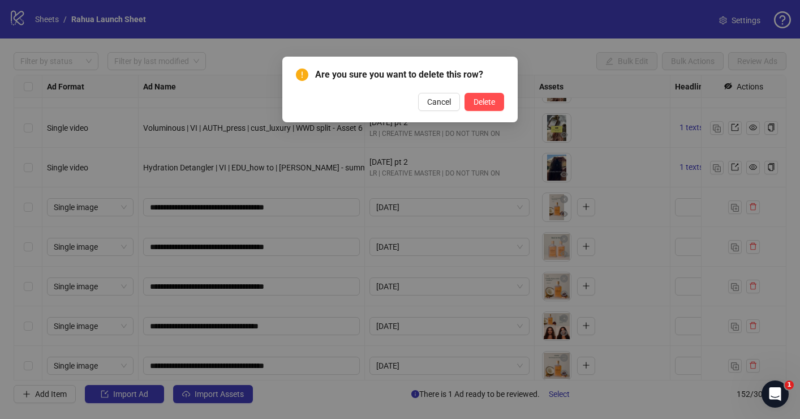
click at [464, 93] on button "Delete" at bounding box center [484, 102] width 40 height 18
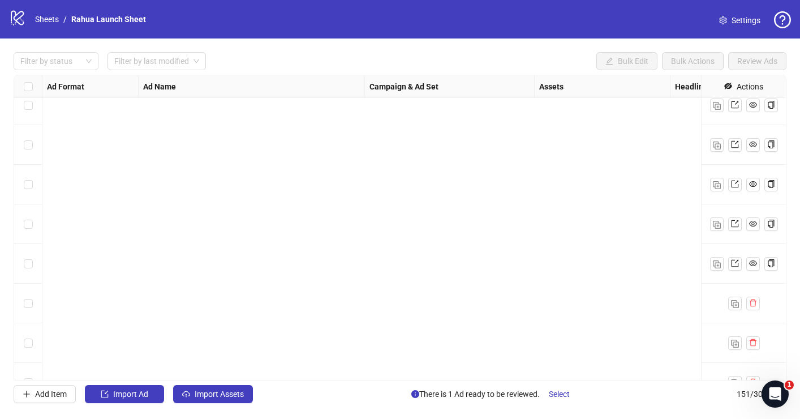
scroll to position [5698, 0]
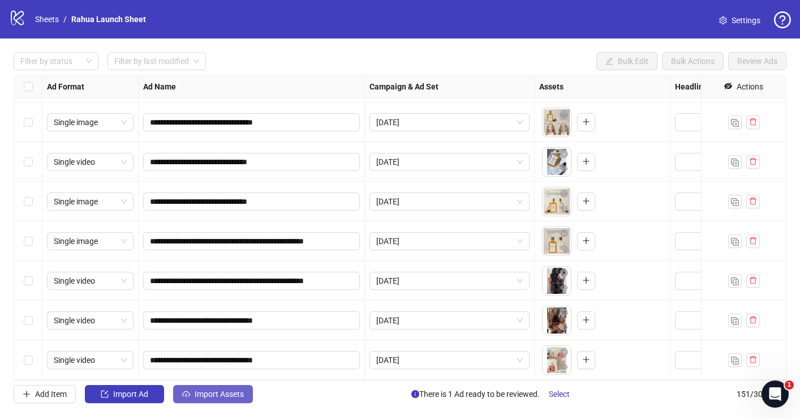
click at [208, 389] on span "Import Assets" at bounding box center [219, 393] width 49 height 9
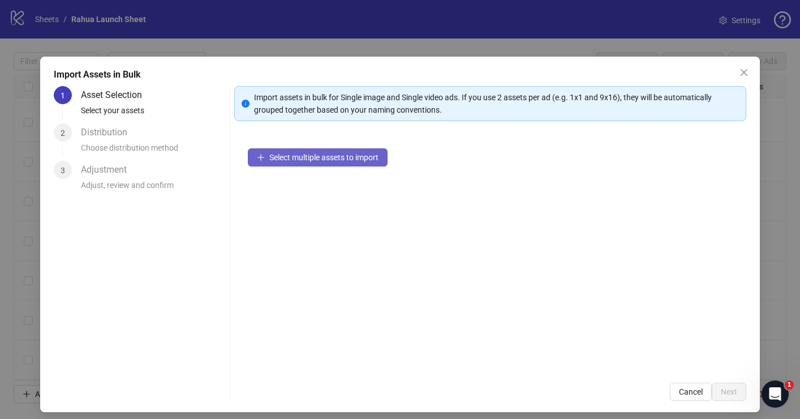
click at [307, 157] on span "Select multiple assets to import" at bounding box center [323, 157] width 109 height 9
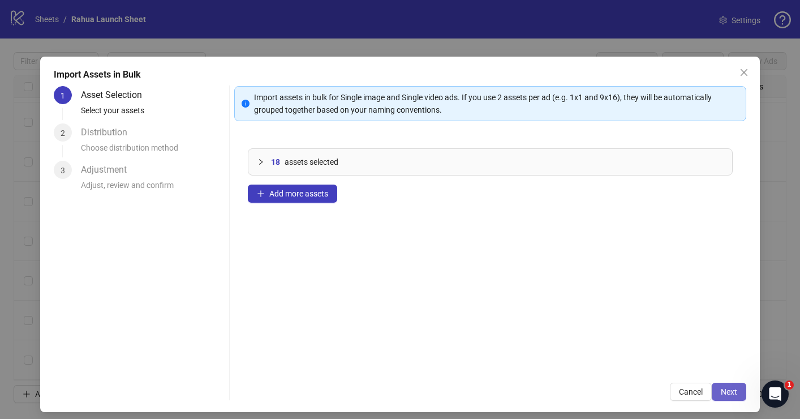
click at [731, 391] on span "Next" at bounding box center [729, 391] width 16 height 9
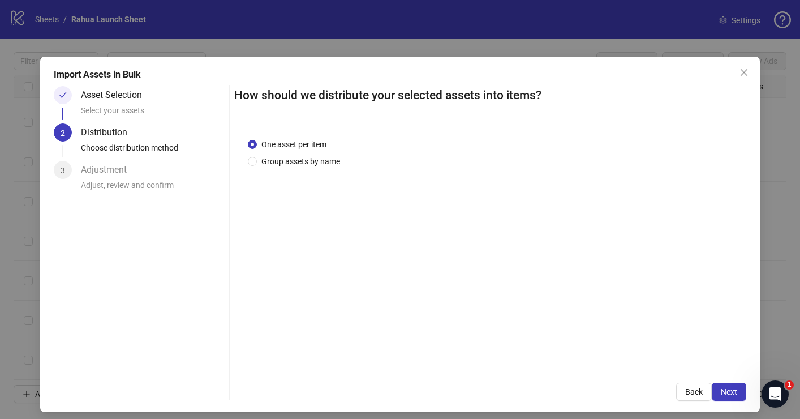
click at [731, 391] on span "Next" at bounding box center [729, 391] width 16 height 9
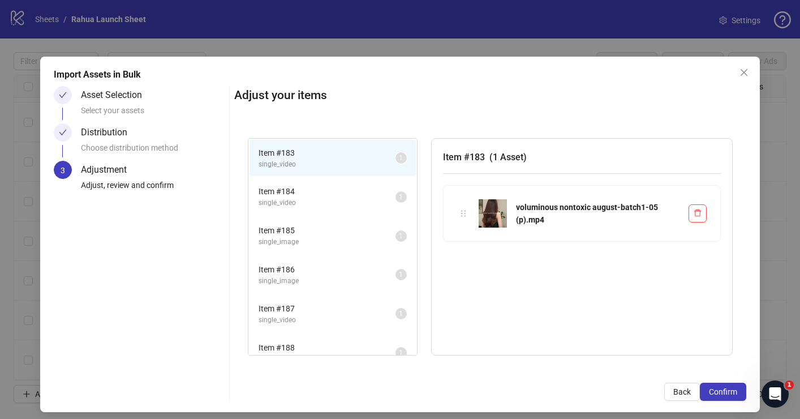
click at [731, 391] on span "Confirm" at bounding box center [723, 391] width 28 height 9
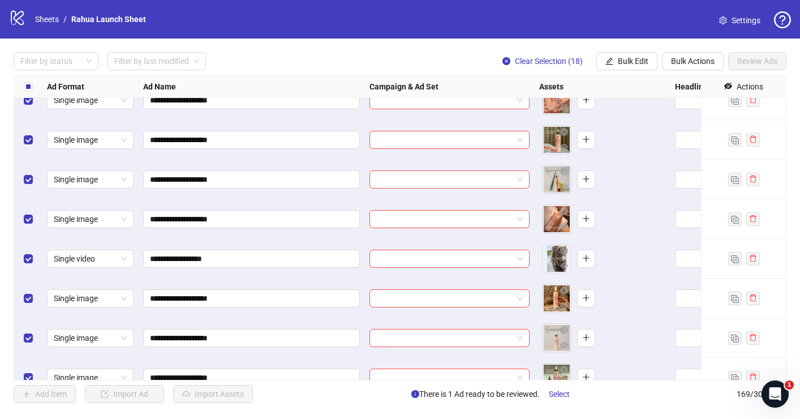
scroll to position [6410, 0]
